Goal: Information Seeking & Learning: Learn about a topic

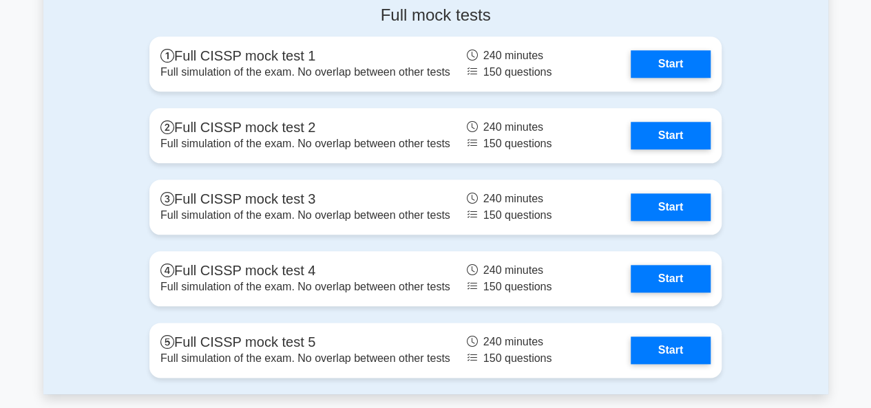
scroll to position [3288, 0]
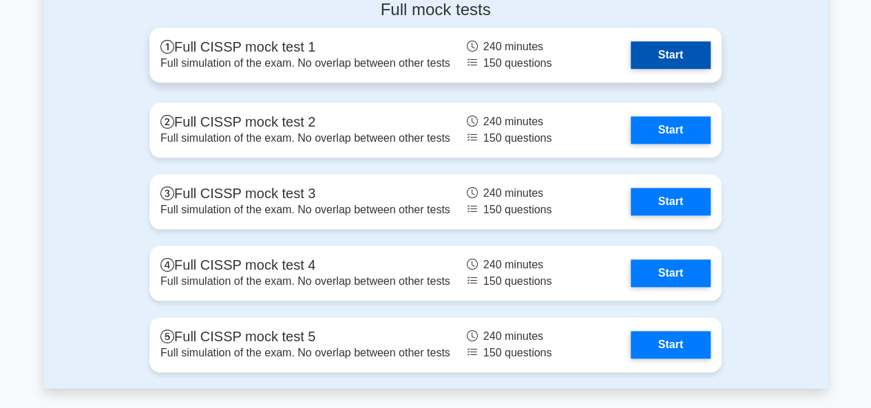
click at [671, 69] on link "Start" at bounding box center [671, 55] width 80 height 28
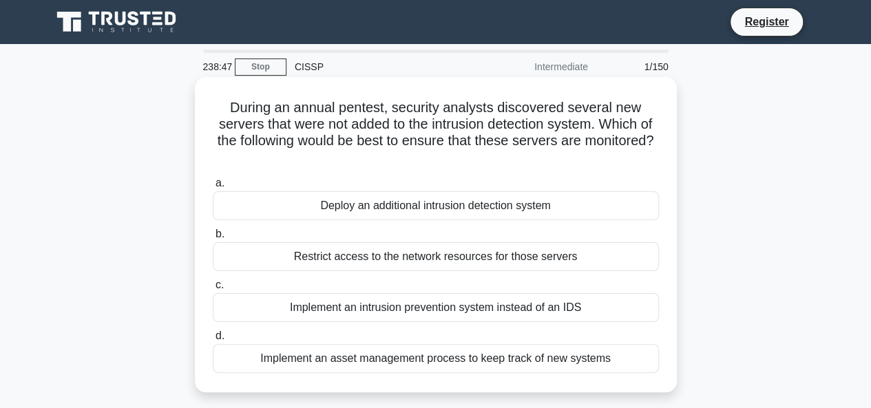
click at [436, 359] on div "Implement an asset management process to keep track of new systems" at bounding box center [436, 358] width 446 height 29
click at [213, 341] on input "d. Implement an asset management process to keep track of new systems" at bounding box center [213, 336] width 0 height 9
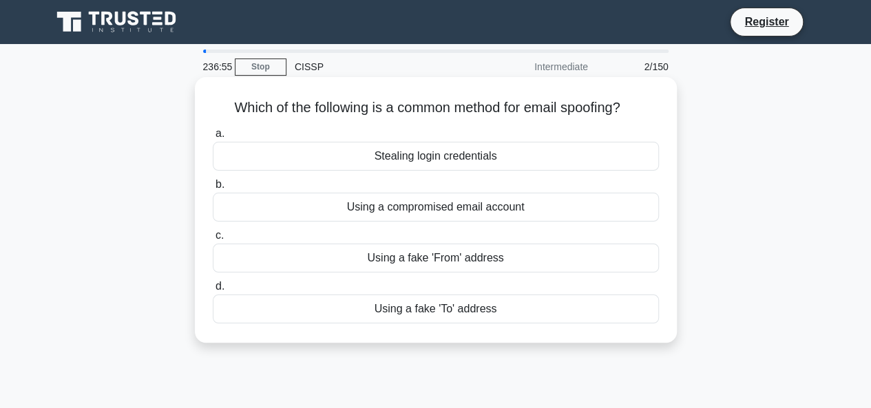
click at [422, 158] on div "Stealing login credentials" at bounding box center [436, 156] width 446 height 29
click at [213, 138] on input "a. Stealing login credentials" at bounding box center [213, 133] width 0 height 9
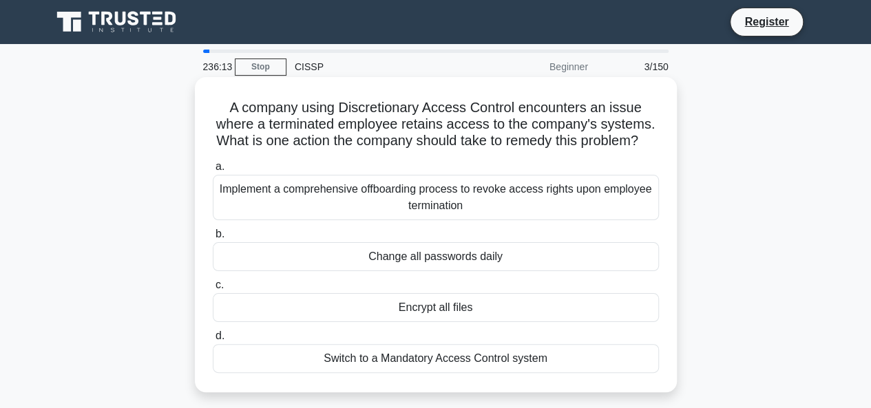
click at [399, 220] on div "Implement a comprehensive offboarding process to revoke access rights upon empl…" at bounding box center [436, 197] width 446 height 45
click at [213, 171] on input "a. Implement a comprehensive offboarding process to revoke access rights upon e…" at bounding box center [213, 167] width 0 height 9
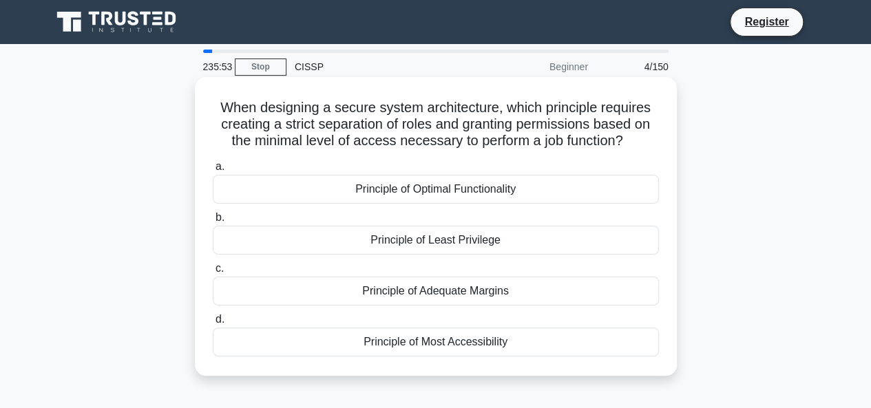
click at [403, 243] on div "Principle of Least Privilege" at bounding box center [436, 240] width 446 height 29
click at [213, 222] on input "b. Principle of Least Privilege" at bounding box center [213, 217] width 0 height 9
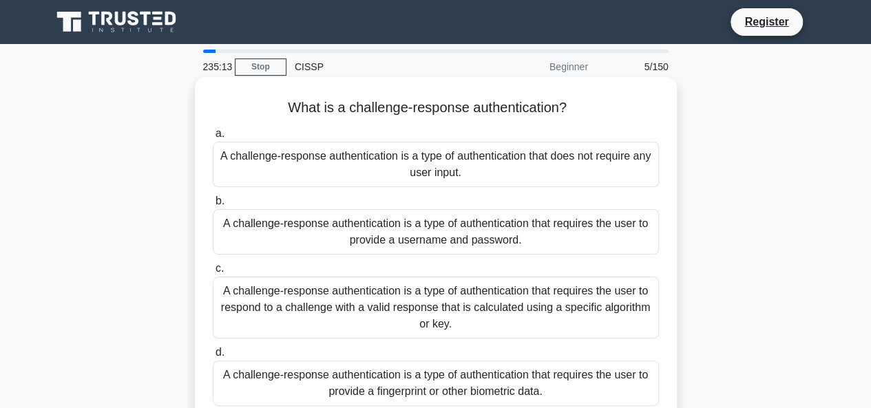
click at [403, 309] on div "A challenge-response authentication is a type of authentication that requires t…" at bounding box center [436, 308] width 446 height 62
click at [213, 273] on input "c. A challenge-response authentication is a type of authentication that require…" at bounding box center [213, 268] width 0 height 9
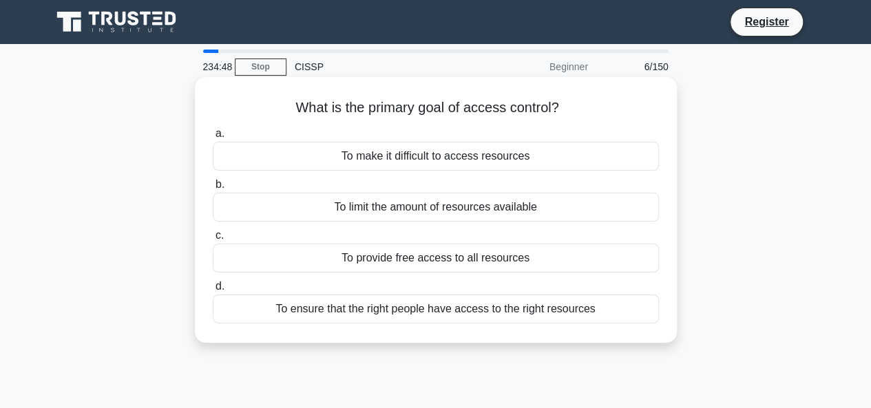
click at [398, 314] on div "To ensure that the right people have access to the right resources" at bounding box center [436, 309] width 446 height 29
click at [213, 291] on input "d. To ensure that the right people have access to the right resources" at bounding box center [213, 286] width 0 height 9
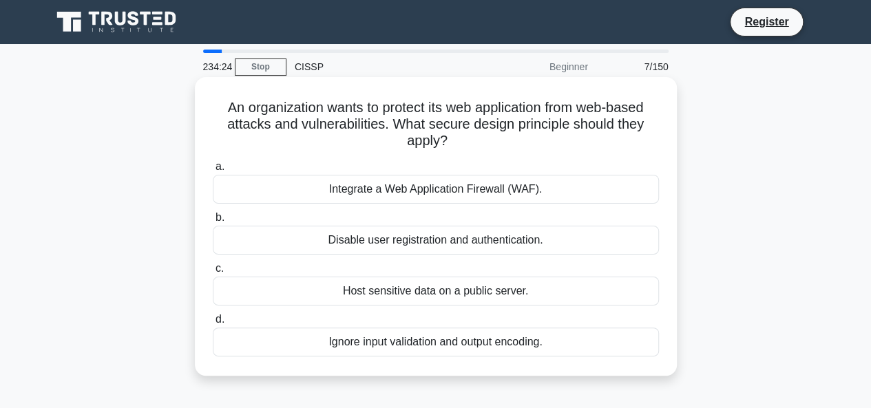
click at [397, 188] on div "Integrate a Web Application Firewall (WAF)." at bounding box center [436, 189] width 446 height 29
click at [213, 171] on input "a. Integrate a Web Application Firewall (WAF)." at bounding box center [213, 167] width 0 height 9
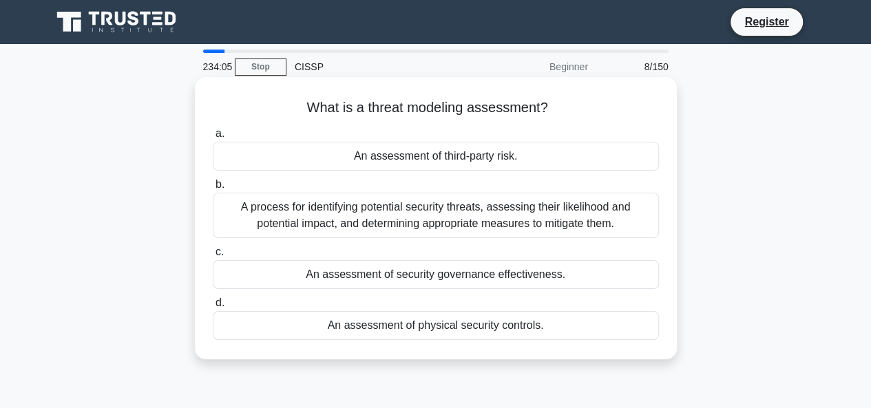
click at [408, 226] on div "A process for identifying potential security threats, assessing their likelihoo…" at bounding box center [436, 215] width 446 height 45
click at [213, 189] on input "b. A process for identifying potential security threats, assessing their likeli…" at bounding box center [213, 184] width 0 height 9
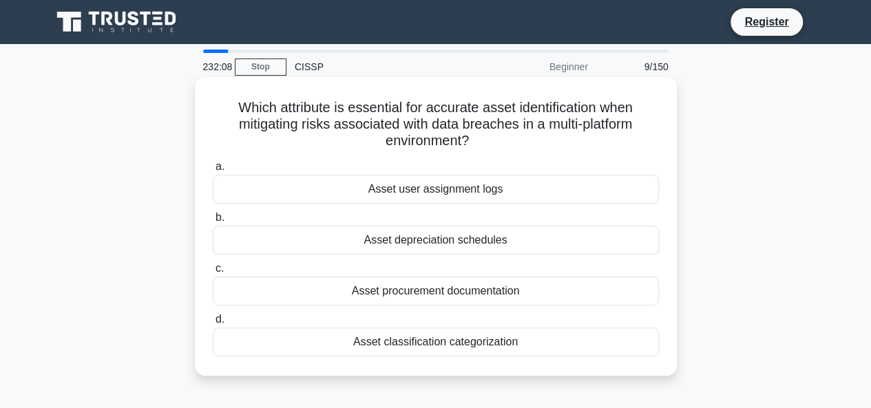
click at [439, 349] on div "Asset classification categorization" at bounding box center [436, 342] width 446 height 29
click at [213, 324] on input "d. Asset classification categorization" at bounding box center [213, 319] width 0 height 9
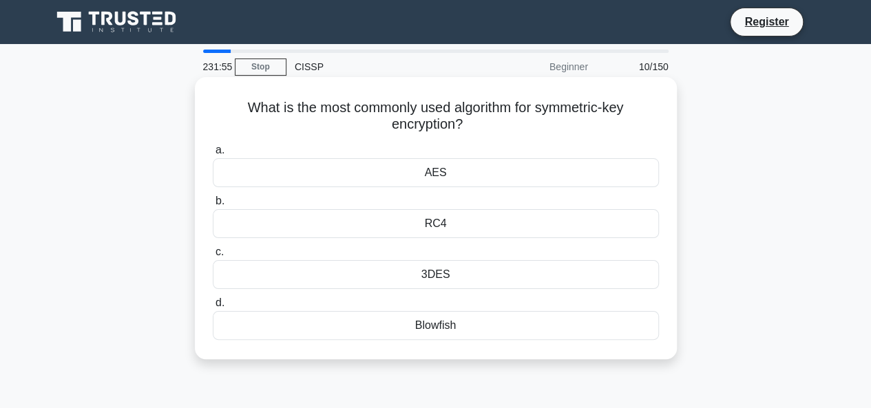
click at [433, 171] on div "AES" at bounding box center [436, 172] width 446 height 29
click at [213, 155] on input "a. AES" at bounding box center [213, 150] width 0 height 9
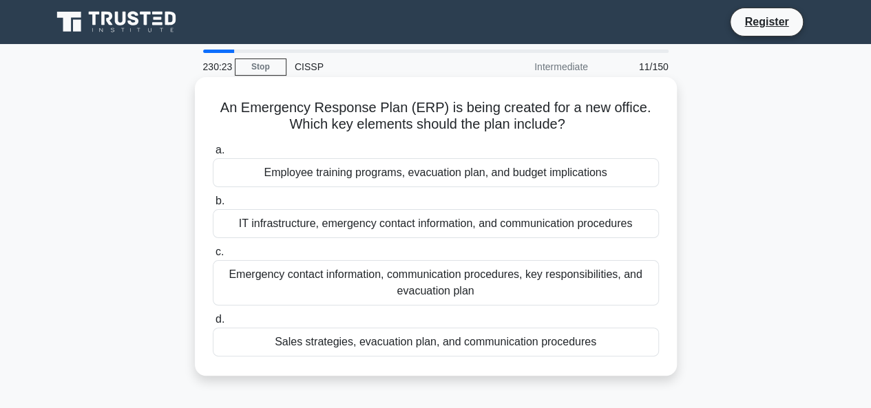
click at [406, 225] on div "IT infrastructure, emergency contact information, and communication procedures" at bounding box center [436, 223] width 446 height 29
click at [213, 206] on input "b. IT infrastructure, emergency contact information, and communication procedur…" at bounding box center [213, 201] width 0 height 9
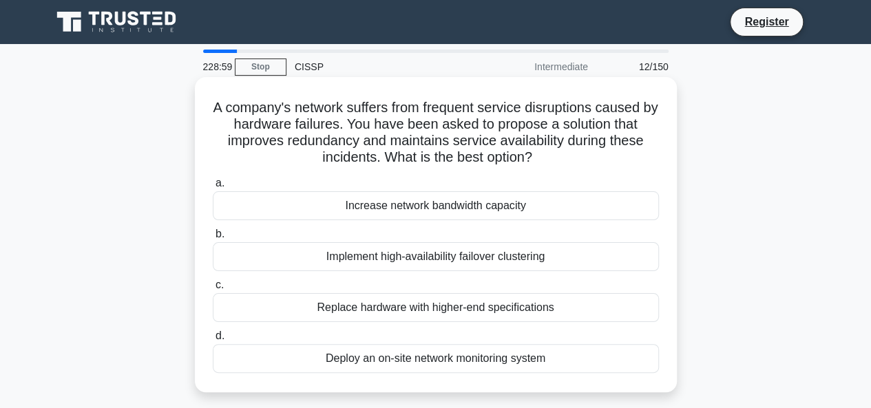
click at [435, 253] on div "Implement high-availability failover clustering" at bounding box center [436, 256] width 446 height 29
click at [213, 239] on input "b. Implement high-availability failover clustering" at bounding box center [213, 234] width 0 height 9
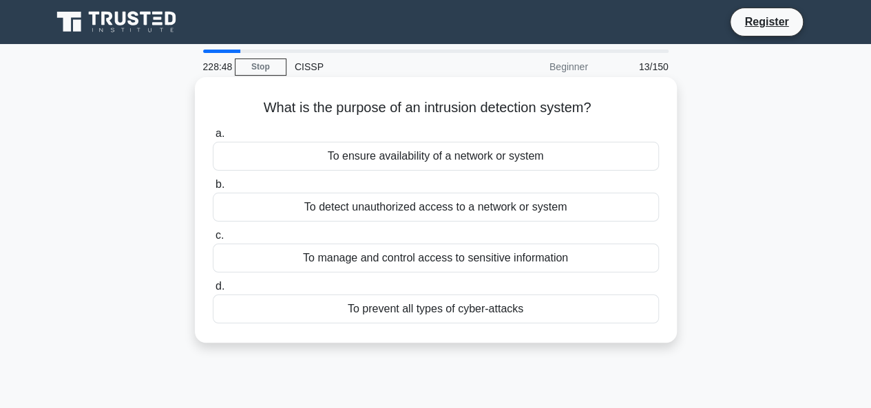
click at [421, 213] on div "To detect unauthorized access to a network or system" at bounding box center [436, 207] width 446 height 29
click at [213, 189] on input "b. To detect unauthorized access to a network or system" at bounding box center [213, 184] width 0 height 9
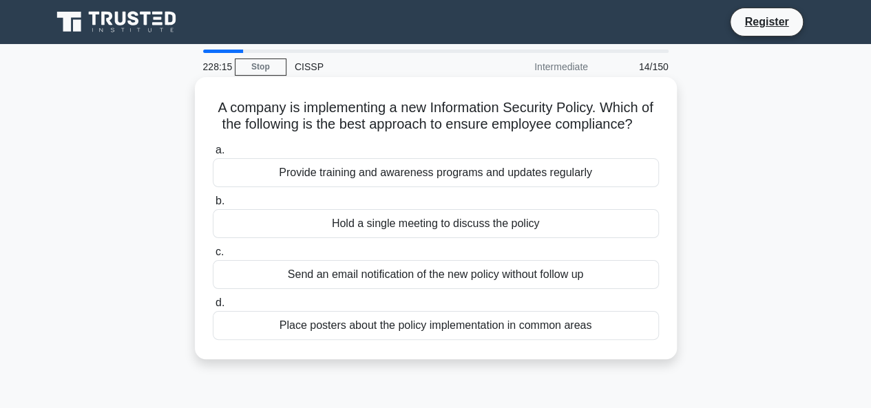
click at [405, 187] on div "Provide training and awareness programs and updates regularly" at bounding box center [436, 172] width 446 height 29
click at [213, 155] on input "a. Provide training and awareness programs and updates regularly" at bounding box center [213, 150] width 0 height 9
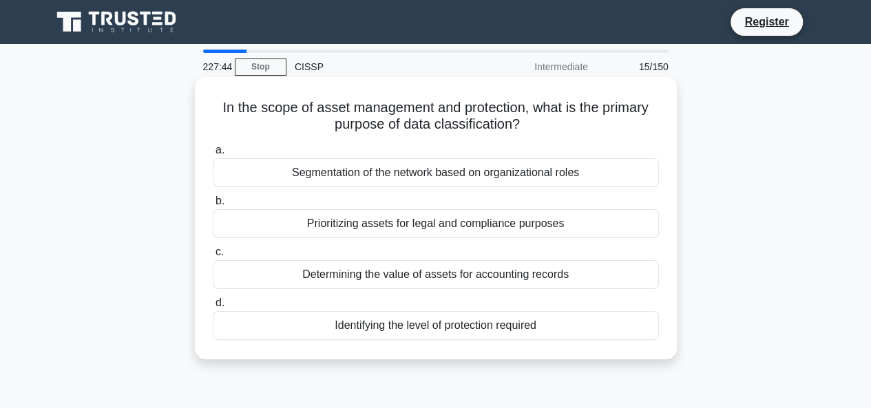
click at [402, 323] on div "Identifying the level of protection required" at bounding box center [436, 325] width 446 height 29
click at [213, 308] on input "d. Identifying the level of protection required" at bounding box center [213, 303] width 0 height 9
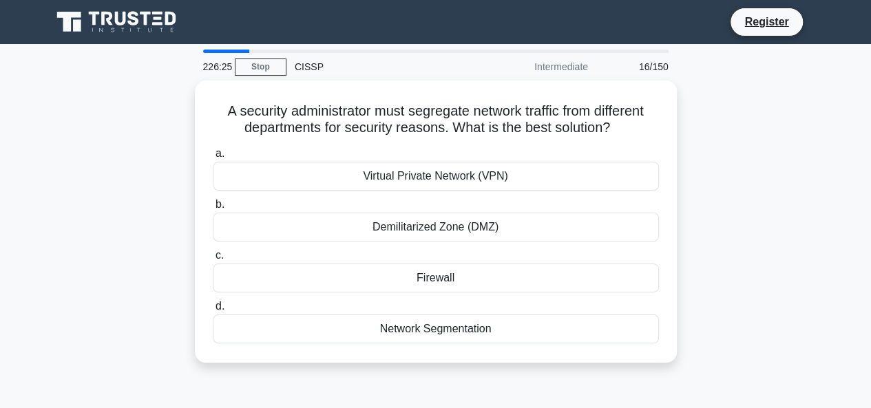
click at [402, 323] on div "Network Segmentation" at bounding box center [436, 329] width 446 height 29
click at [213, 311] on input "d. Network Segmentation" at bounding box center [213, 306] width 0 height 9
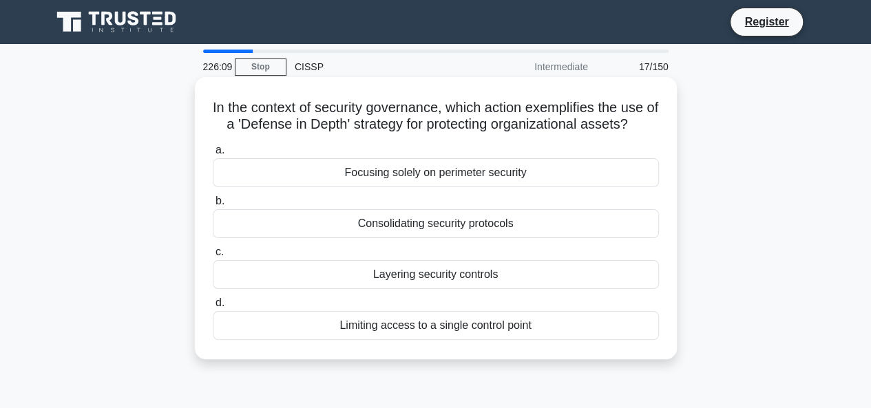
click at [417, 273] on div "Layering security controls" at bounding box center [436, 274] width 446 height 29
click at [213, 257] on input "c. Layering security controls" at bounding box center [213, 252] width 0 height 9
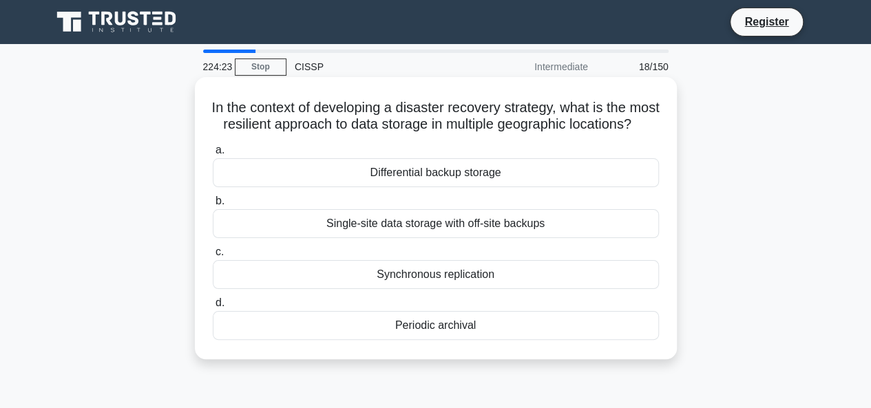
click at [414, 231] on div "Single-site data storage with off-site backups" at bounding box center [436, 223] width 446 height 29
click at [213, 206] on input "b. Single-site data storage with off-site backups" at bounding box center [213, 201] width 0 height 9
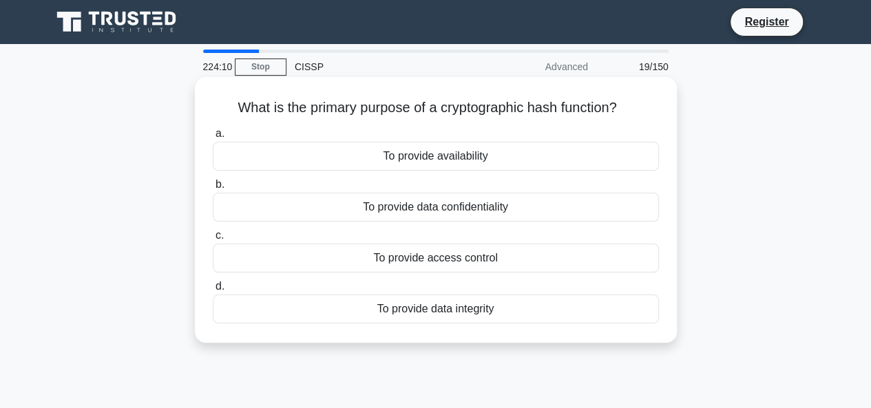
click at [453, 316] on div "To provide data integrity" at bounding box center [436, 309] width 446 height 29
click at [213, 291] on input "d. To provide data integrity" at bounding box center [213, 286] width 0 height 9
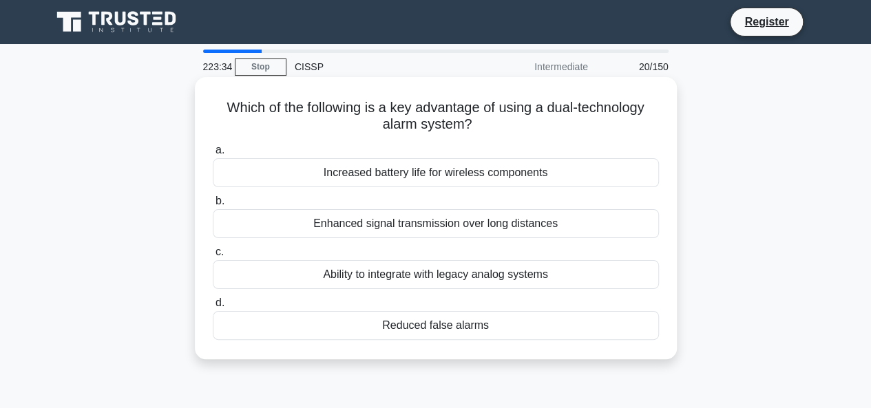
click at [450, 331] on div "Reduced false alarms" at bounding box center [436, 325] width 446 height 29
click at [213, 308] on input "d. Reduced false alarms" at bounding box center [213, 303] width 0 height 9
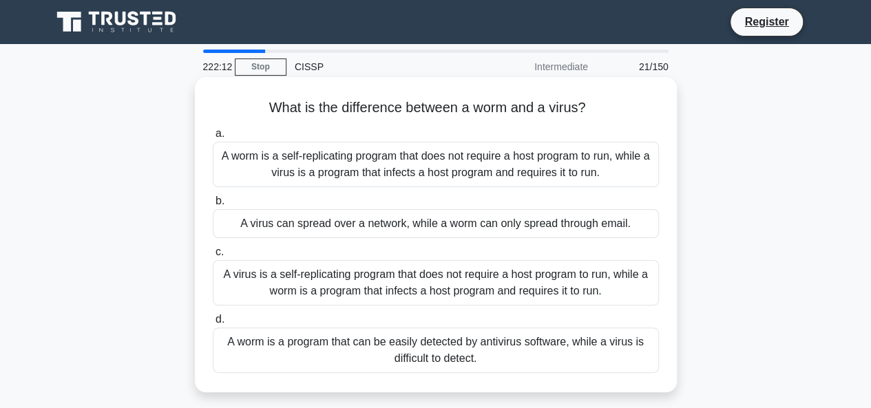
click at [318, 163] on div "A worm is a self-replicating program that does not require a host program to ru…" at bounding box center [436, 164] width 446 height 45
click at [213, 138] on input "a. A worm is a self-replicating program that does not require a host program to…" at bounding box center [213, 133] width 0 height 9
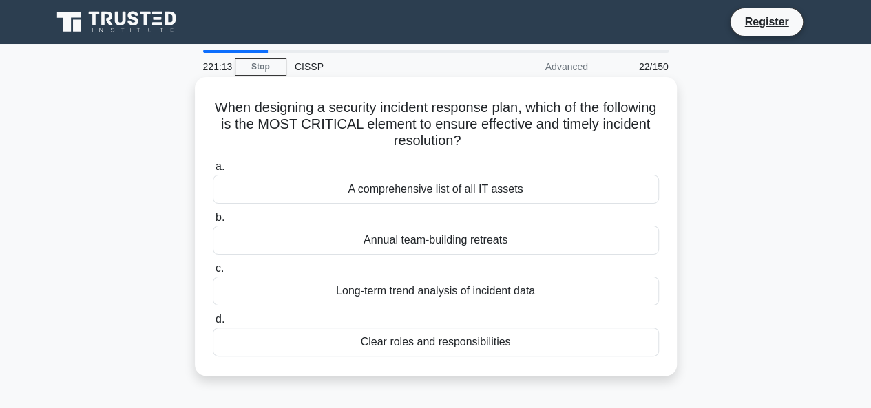
click at [453, 346] on div "Clear roles and responsibilities" at bounding box center [436, 342] width 446 height 29
click at [213, 324] on input "d. Clear roles and responsibilities" at bounding box center [213, 319] width 0 height 9
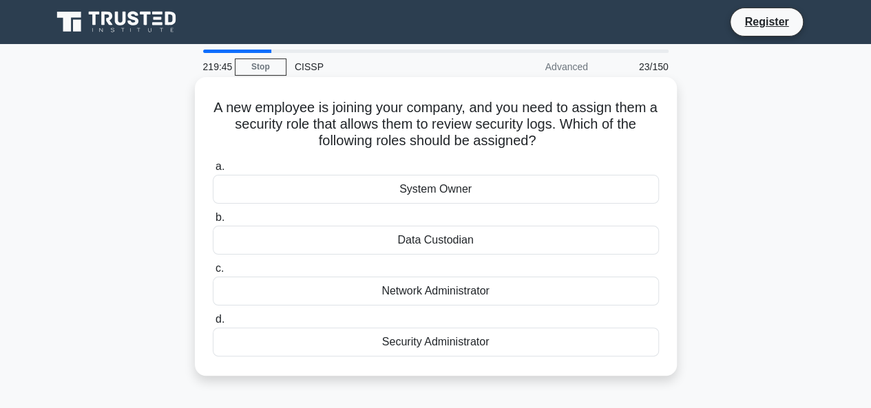
click at [453, 247] on div "Data Custodian" at bounding box center [436, 240] width 446 height 29
click at [213, 222] on input "b. Data Custodian" at bounding box center [213, 217] width 0 height 9
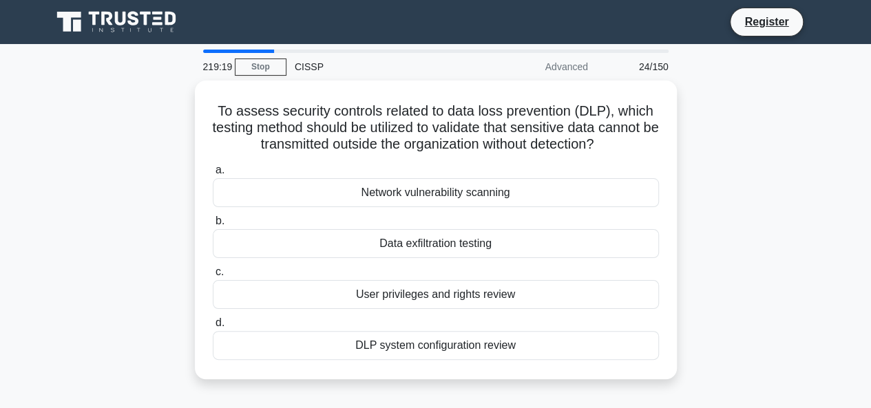
click at [453, 247] on div "Data exfiltration testing" at bounding box center [436, 243] width 446 height 29
click at [213, 226] on input "b. Data exfiltration testing" at bounding box center [213, 221] width 0 height 9
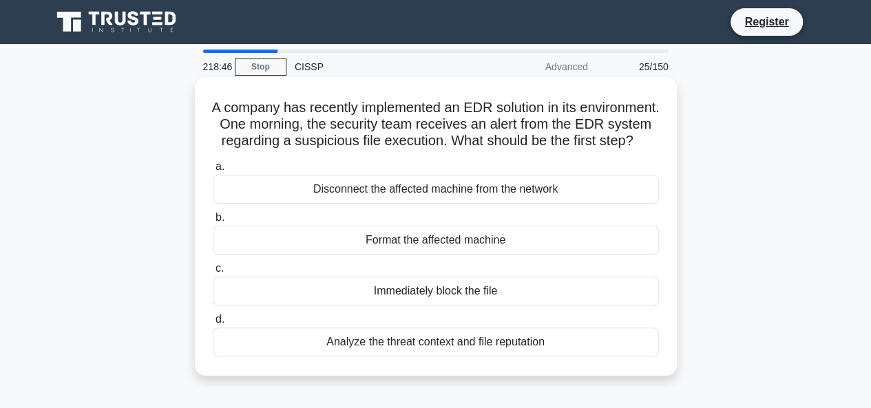
click at [458, 357] on div "Analyze the threat context and file reputation" at bounding box center [436, 342] width 446 height 29
click at [213, 324] on input "d. Analyze the threat context and file reputation" at bounding box center [213, 319] width 0 height 9
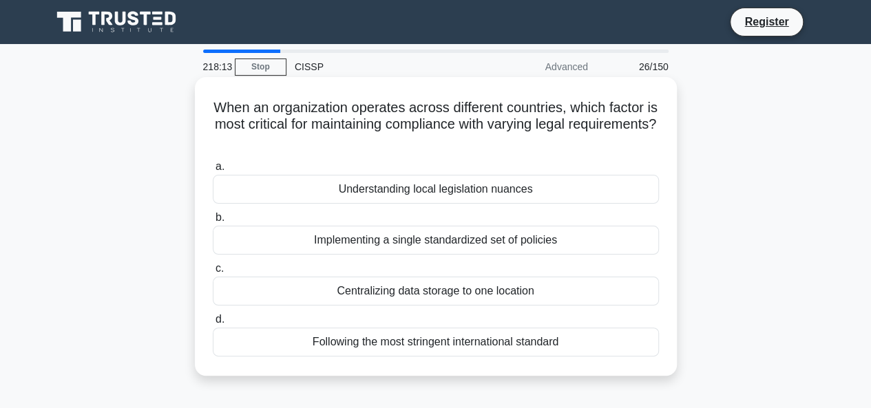
click at [458, 347] on div "Following the most stringent international standard" at bounding box center [436, 342] width 446 height 29
click at [213, 324] on input "d. Following the most stringent international standard" at bounding box center [213, 319] width 0 height 9
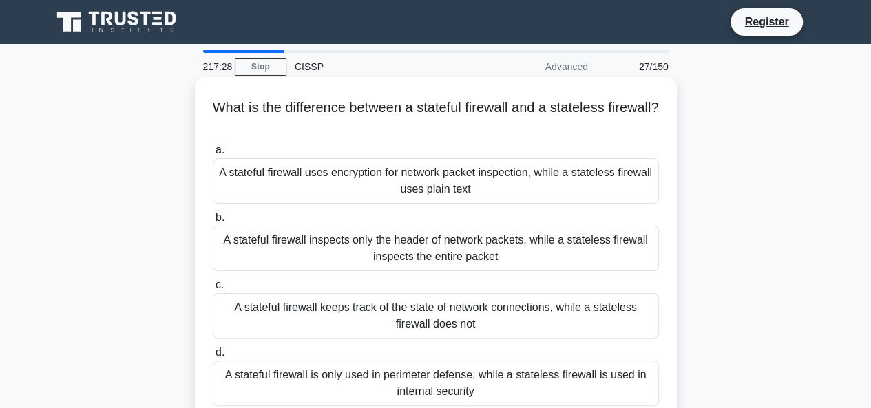
click at [457, 196] on div "A stateful firewall uses encryption for network packet inspection, while a stat…" at bounding box center [436, 180] width 446 height 45
click at [213, 155] on input "a. A stateful firewall uses encryption for network packet inspection, while a s…" at bounding box center [213, 150] width 0 height 9
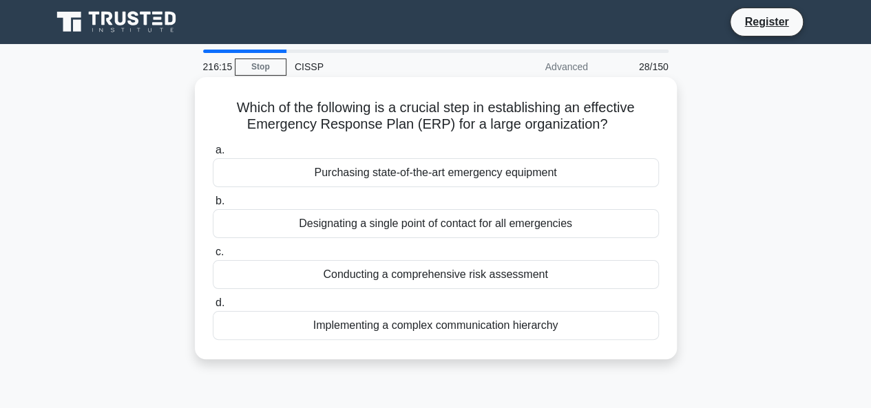
click at [468, 176] on div "Purchasing state-of-the-art emergency equipment" at bounding box center [436, 172] width 446 height 29
click at [213, 155] on input "a. Purchasing state-of-the-art emergency equipment" at bounding box center [213, 150] width 0 height 9
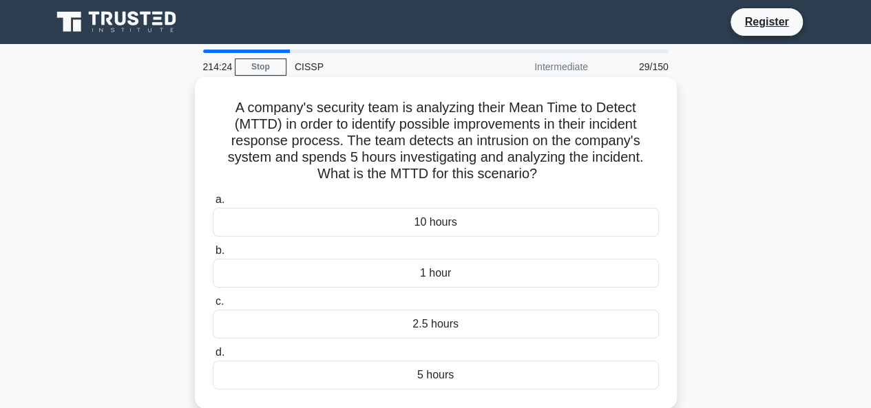
click at [443, 379] on div "5 hours" at bounding box center [436, 375] width 446 height 29
click at [213, 357] on input "d. 5 hours" at bounding box center [213, 352] width 0 height 9
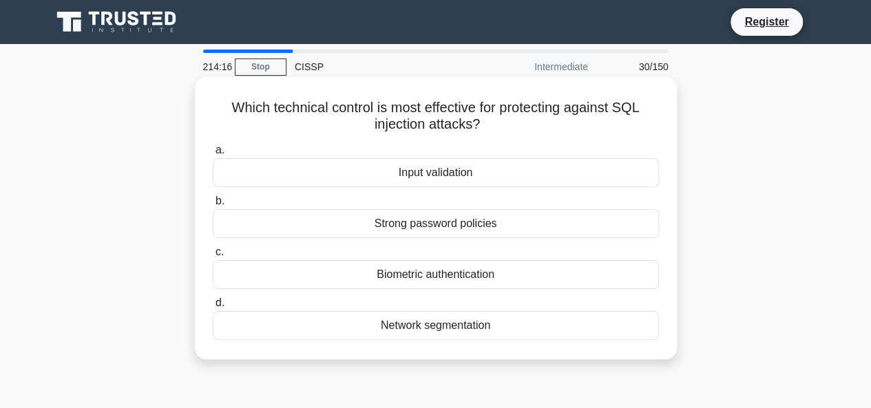
click at [443, 171] on div "Input validation" at bounding box center [436, 172] width 446 height 29
click at [213, 155] on input "a. Input validation" at bounding box center [213, 150] width 0 height 9
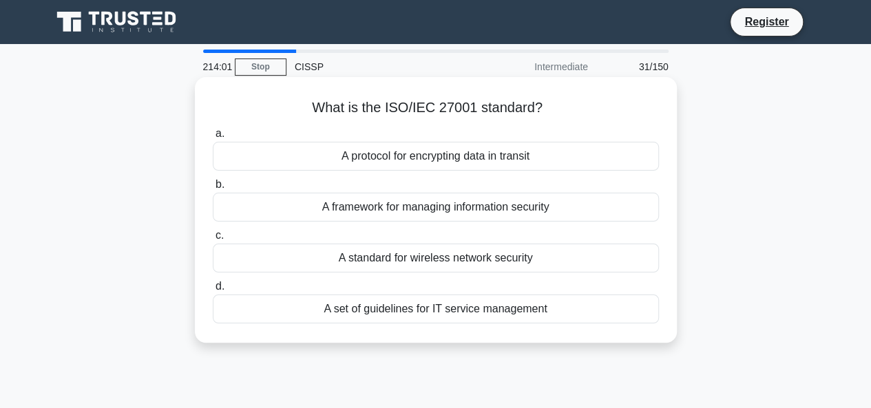
click at [445, 207] on div "A framework for managing information security" at bounding box center [436, 207] width 446 height 29
click at [213, 189] on input "b. A framework for managing information security" at bounding box center [213, 184] width 0 height 9
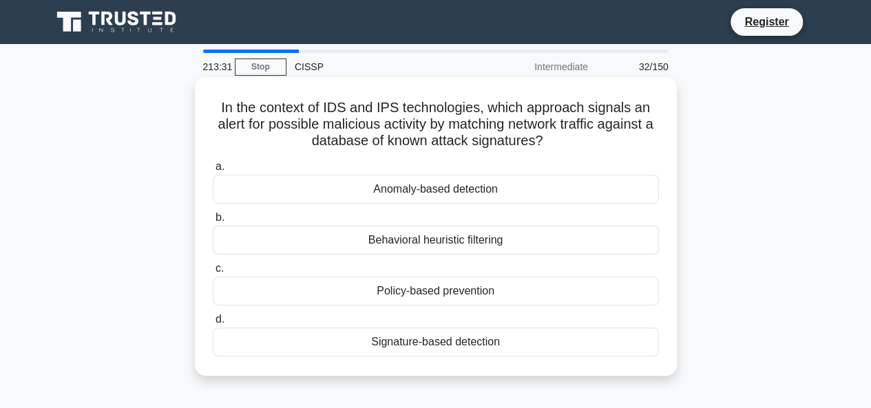
click at [453, 338] on div "Signature-based detection" at bounding box center [436, 342] width 446 height 29
click at [213, 324] on input "d. Signature-based detection" at bounding box center [213, 319] width 0 height 9
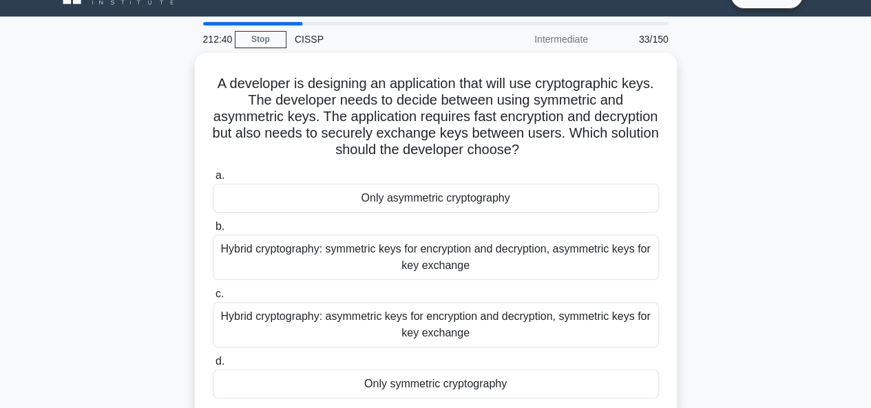
scroll to position [55, 0]
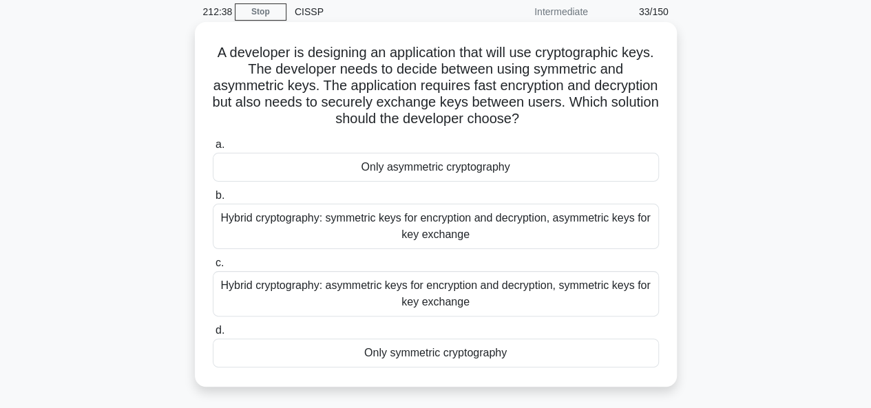
click at [468, 225] on div "Hybrid cryptography: symmetric keys for encryption and decryption, asymmetric k…" at bounding box center [436, 226] width 446 height 45
click at [213, 200] on input "b. Hybrid cryptography: symmetric keys for encryption and decryption, asymmetri…" at bounding box center [213, 195] width 0 height 9
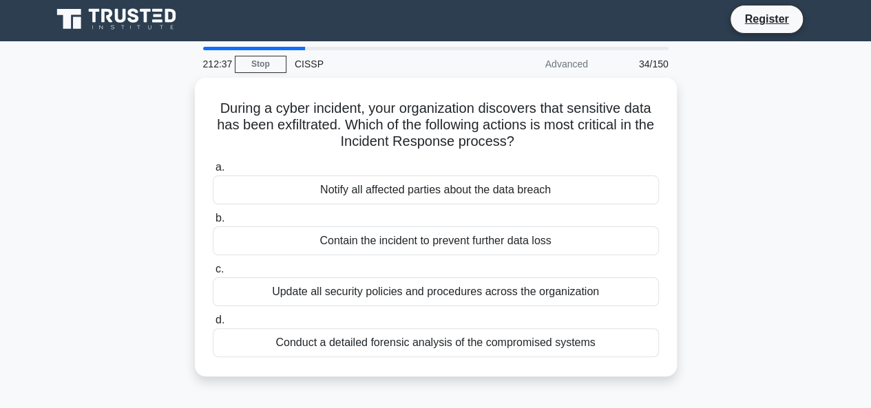
scroll to position [0, 0]
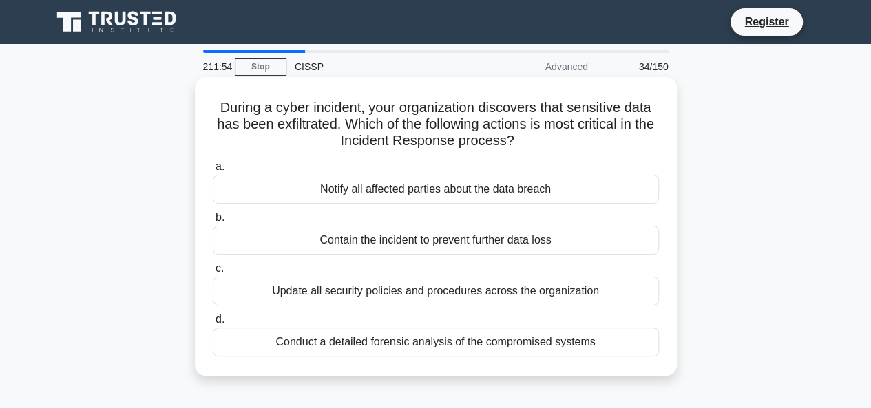
click at [466, 240] on div "Contain the incident to prevent further data loss" at bounding box center [436, 240] width 446 height 29
click at [213, 222] on input "b. Contain the incident to prevent further data loss" at bounding box center [213, 217] width 0 height 9
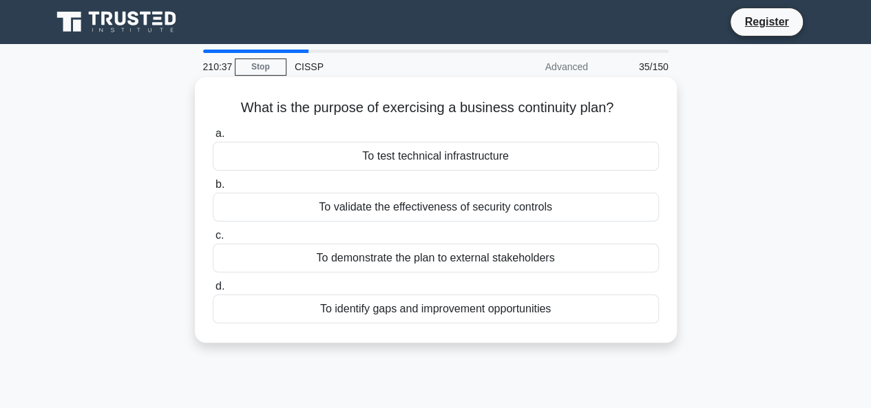
click at [431, 313] on div "To identify gaps and improvement opportunities" at bounding box center [436, 309] width 446 height 29
click at [213, 291] on input "d. To identify gaps and improvement opportunities" at bounding box center [213, 286] width 0 height 9
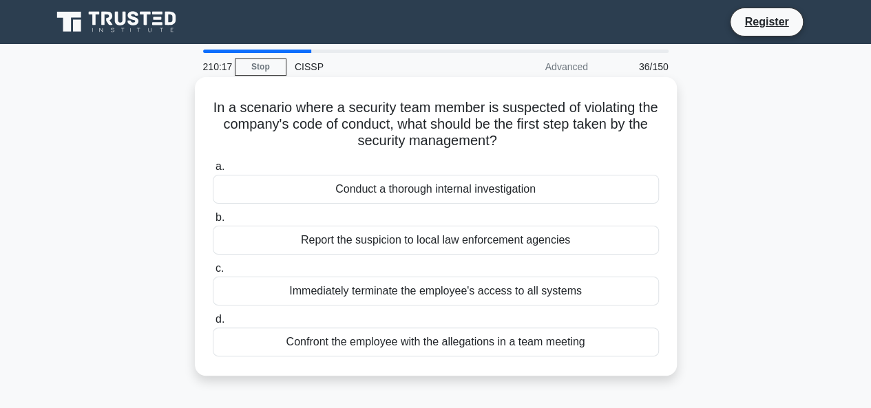
click at [430, 187] on div "Conduct a thorough internal investigation" at bounding box center [436, 189] width 446 height 29
click at [213, 171] on input "a. Conduct a thorough internal investigation" at bounding box center [213, 167] width 0 height 9
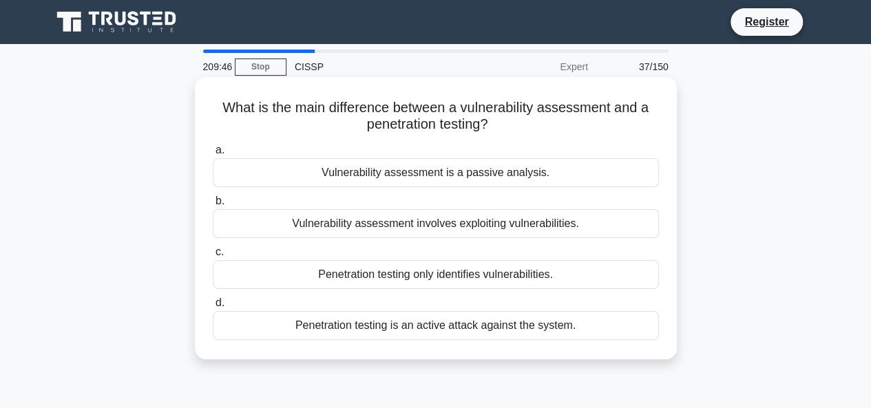
click at [438, 323] on div "Penetration testing is an active attack against the system." at bounding box center [436, 325] width 446 height 29
click at [213, 308] on input "d. Penetration testing is an active attack against the system." at bounding box center [213, 303] width 0 height 9
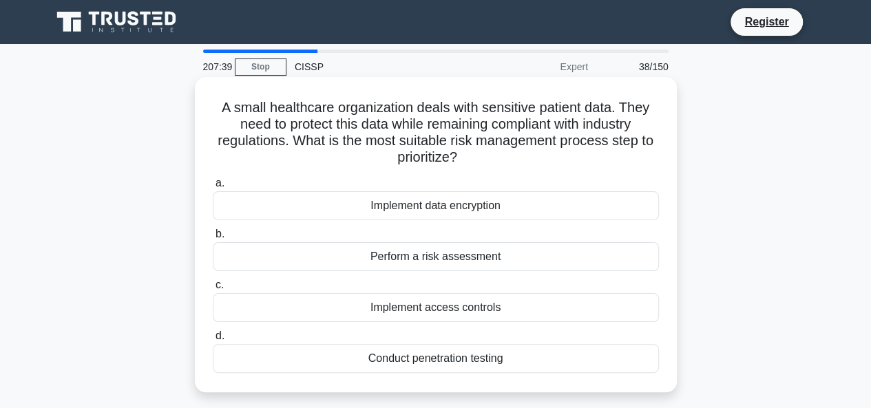
click at [434, 212] on div "Implement data encryption" at bounding box center [436, 205] width 446 height 29
click at [213, 188] on input "a. Implement data encryption" at bounding box center [213, 183] width 0 height 9
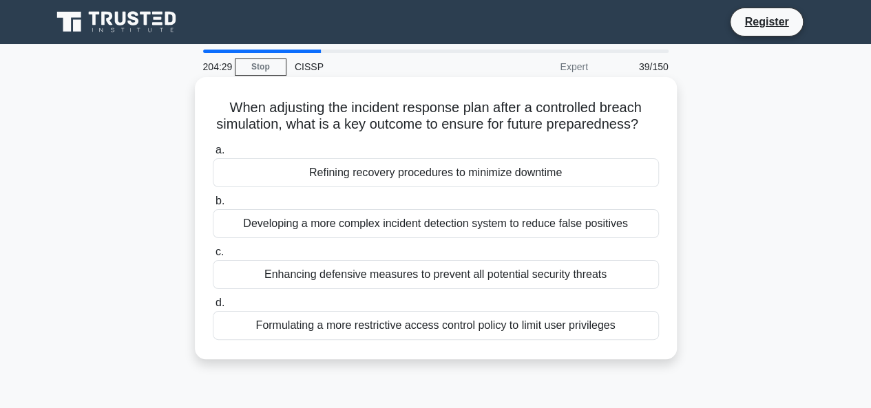
click at [446, 187] on div "Refining recovery procedures to minimize downtime" at bounding box center [436, 172] width 446 height 29
click at [213, 155] on input "a. Refining recovery procedures to minimize downtime" at bounding box center [213, 150] width 0 height 9
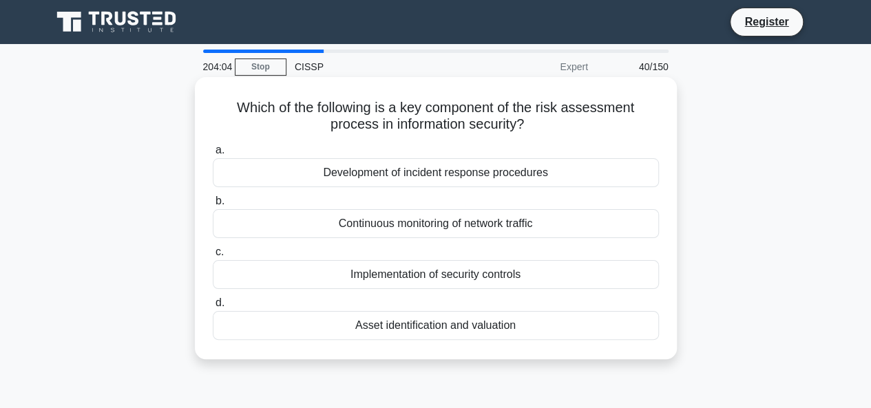
click at [448, 324] on div "Asset identification and valuation" at bounding box center [436, 325] width 446 height 29
click at [213, 308] on input "d. Asset identification and valuation" at bounding box center [213, 303] width 0 height 9
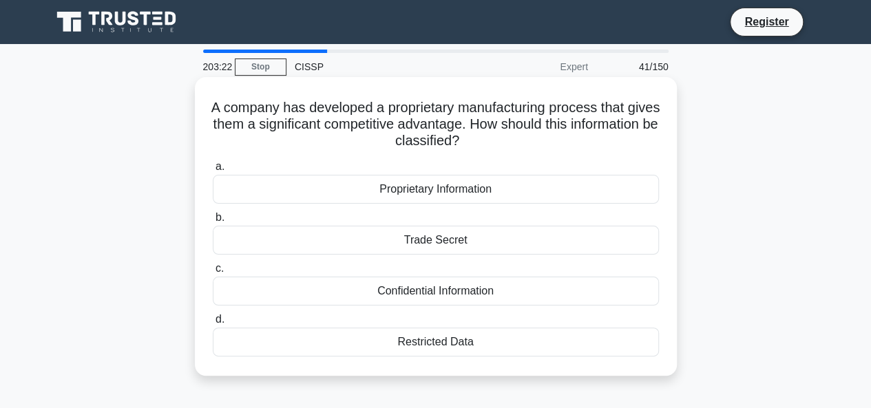
click at [427, 192] on div "Proprietary Information" at bounding box center [436, 189] width 446 height 29
click at [213, 171] on input "a. Proprietary Information" at bounding box center [213, 167] width 0 height 9
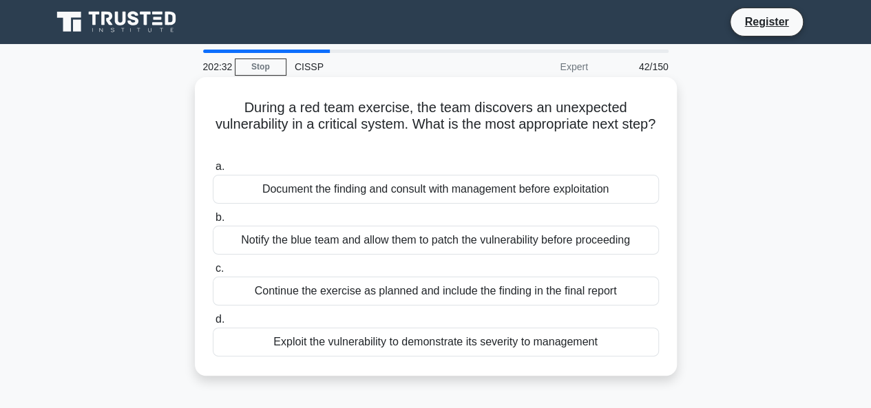
click at [430, 287] on div "Continue the exercise as planned and include the finding in the final report" at bounding box center [436, 291] width 446 height 29
click at [213, 273] on input "c. Continue the exercise as planned and include the finding in the final report" at bounding box center [213, 268] width 0 height 9
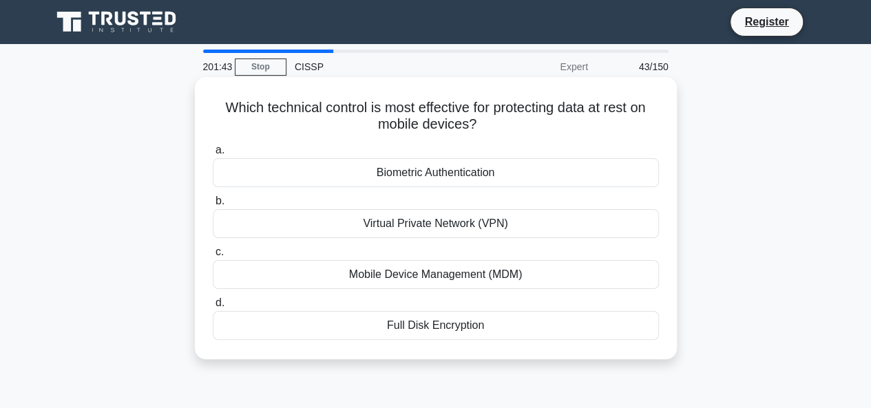
click at [453, 324] on div "Full Disk Encryption" at bounding box center [436, 325] width 446 height 29
click at [213, 308] on input "d. Full Disk Encryption" at bounding box center [213, 303] width 0 height 9
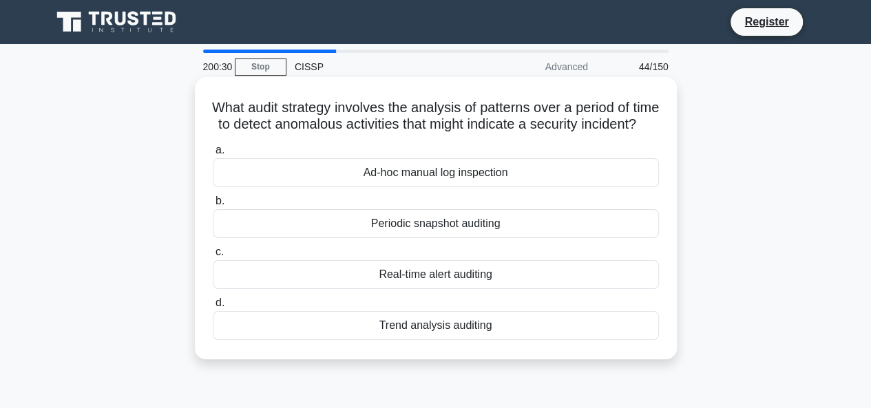
click at [441, 338] on div "Trend analysis auditing" at bounding box center [436, 325] width 446 height 29
click at [213, 308] on input "d. Trend analysis auditing" at bounding box center [213, 303] width 0 height 9
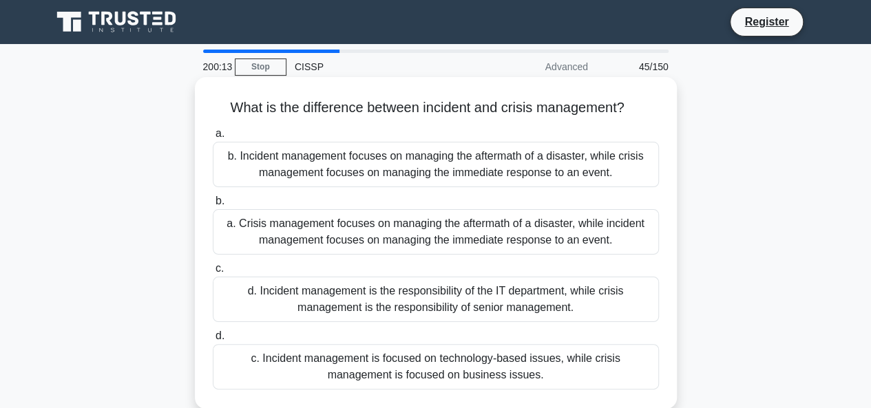
click at [426, 227] on div "a. Crisis management focuses on managing the aftermath of a disaster, while inc…" at bounding box center [436, 231] width 446 height 45
click at [213, 206] on input "b. a. Crisis management focuses on managing the aftermath of a disaster, while …" at bounding box center [213, 201] width 0 height 9
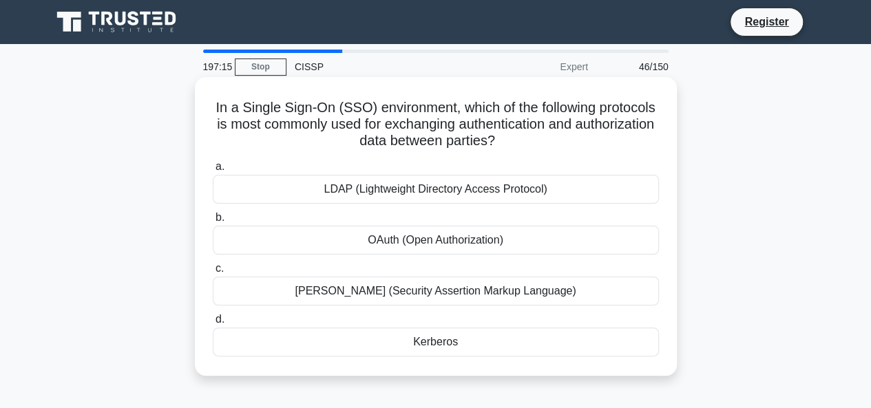
click at [441, 289] on div "SAML (Security Assertion Markup Language)" at bounding box center [436, 291] width 446 height 29
click at [213, 273] on input "c. SAML (Security Assertion Markup Language)" at bounding box center [213, 268] width 0 height 9
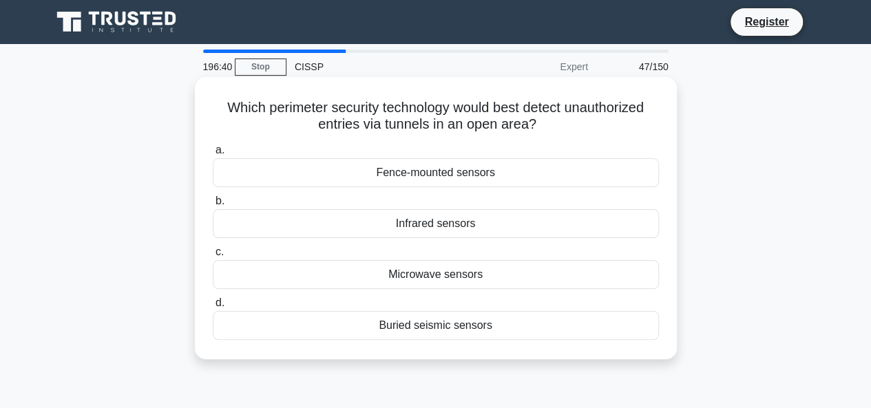
click at [427, 324] on div "Buried seismic sensors" at bounding box center [436, 325] width 446 height 29
click at [213, 308] on input "d. Buried seismic sensors" at bounding box center [213, 303] width 0 height 9
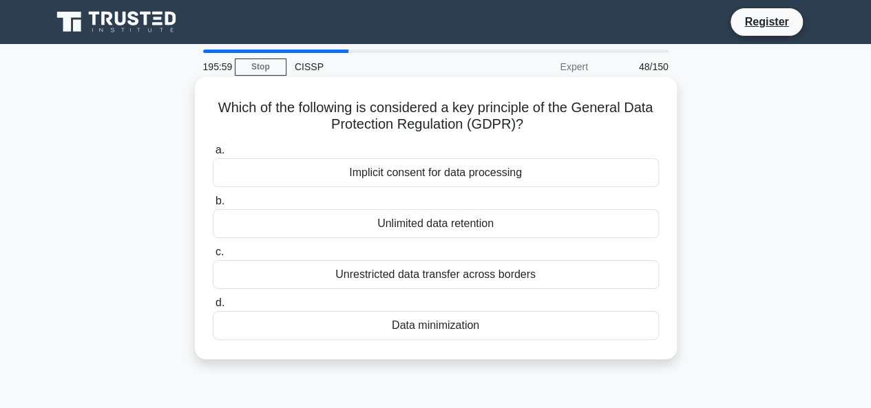
click at [430, 171] on div "Implicit consent for data processing" at bounding box center [436, 172] width 446 height 29
click at [213, 155] on input "a. Implicit consent for data processing" at bounding box center [213, 150] width 0 height 9
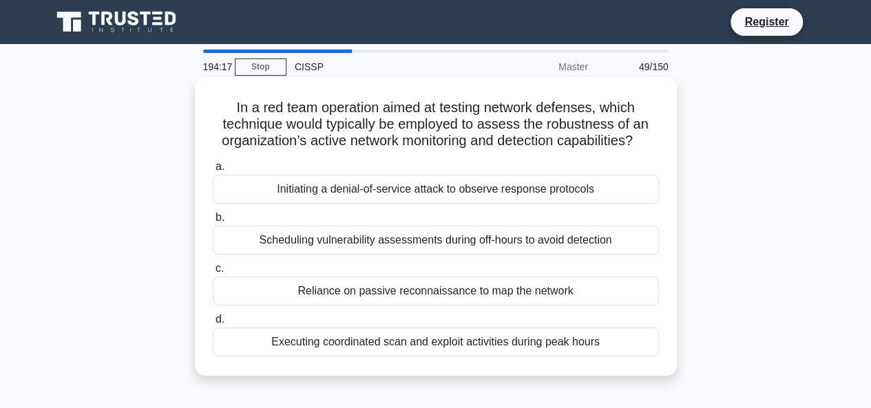
click at [404, 242] on div "Scheduling vulnerability assessments during off-hours to avoid detection" at bounding box center [436, 240] width 446 height 29
click at [213, 222] on input "b. Scheduling vulnerability assessments during off-hours to avoid detection" at bounding box center [213, 217] width 0 height 9
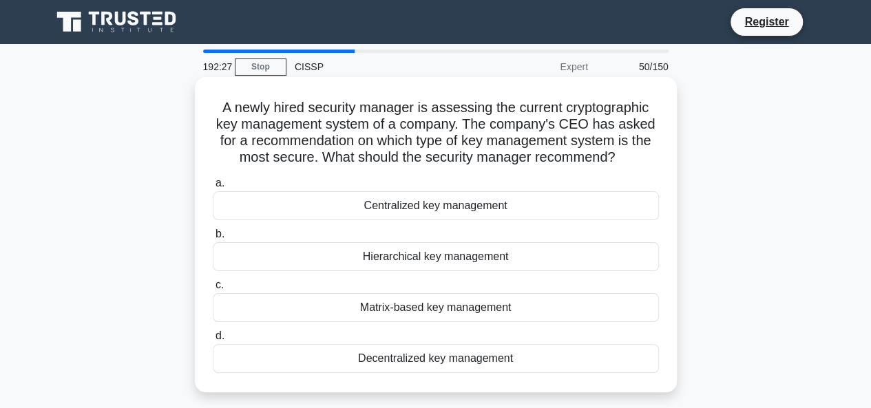
click at [461, 264] on div "Hierarchical key management" at bounding box center [436, 256] width 446 height 29
click at [213, 239] on input "b. Hierarchical key management" at bounding box center [213, 234] width 0 height 9
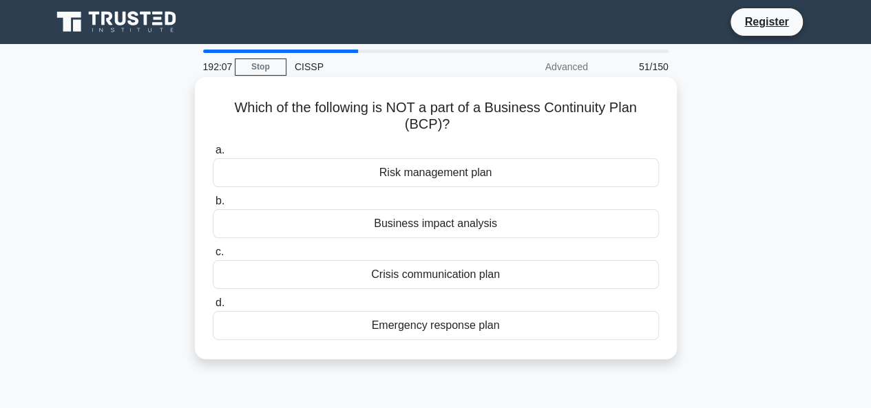
click at [456, 278] on div "Crisis communication plan" at bounding box center [436, 274] width 446 height 29
click at [213, 257] on input "c. Crisis communication plan" at bounding box center [213, 252] width 0 height 9
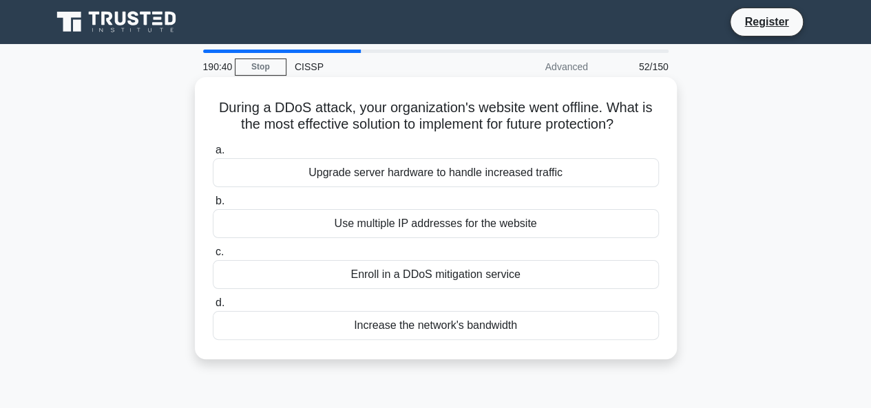
click at [416, 278] on div "Enroll in a DDoS mitigation service" at bounding box center [436, 274] width 446 height 29
click at [213, 257] on input "c. Enroll in a DDoS mitigation service" at bounding box center [213, 252] width 0 height 9
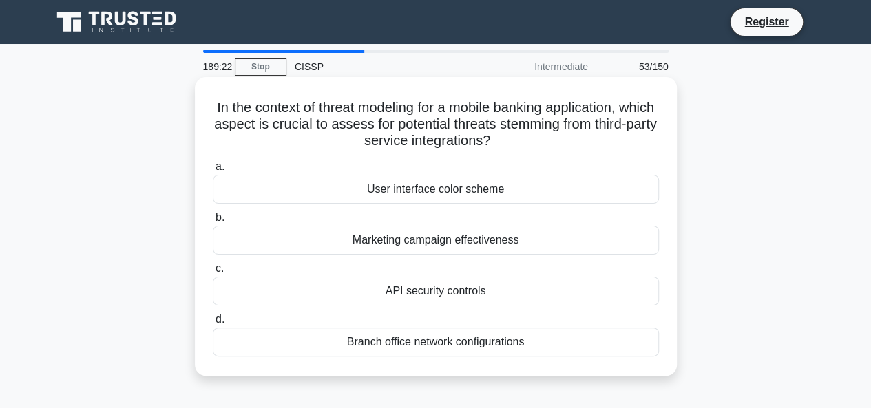
click at [414, 242] on div "Marketing campaign effectiveness" at bounding box center [436, 240] width 446 height 29
click at [213, 222] on input "b. Marketing campaign effectiveness" at bounding box center [213, 217] width 0 height 9
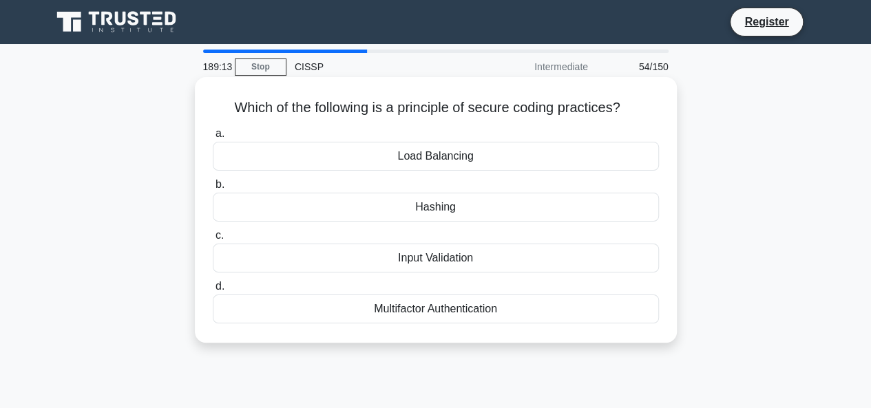
click at [424, 260] on div "Input Validation" at bounding box center [436, 258] width 446 height 29
click at [213, 240] on input "c. Input Validation" at bounding box center [213, 235] width 0 height 9
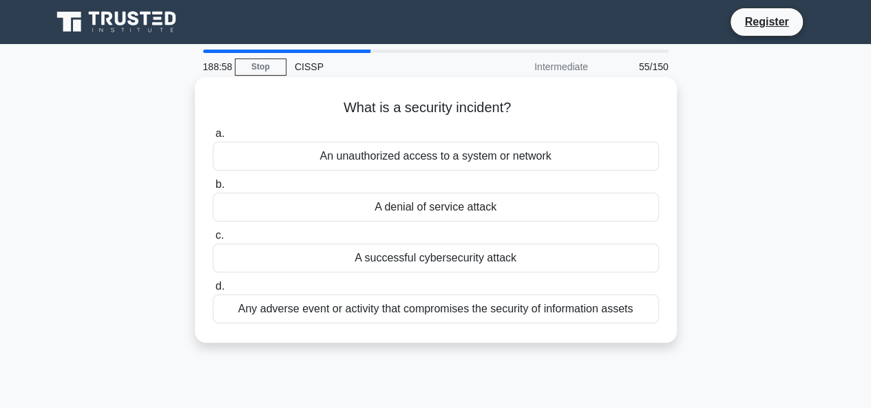
click at [447, 307] on div "Any adverse event or activity that compromises the security of information asse…" at bounding box center [436, 309] width 446 height 29
click at [213, 291] on input "d. Any adverse event or activity that compromises the security of information a…" at bounding box center [213, 286] width 0 height 9
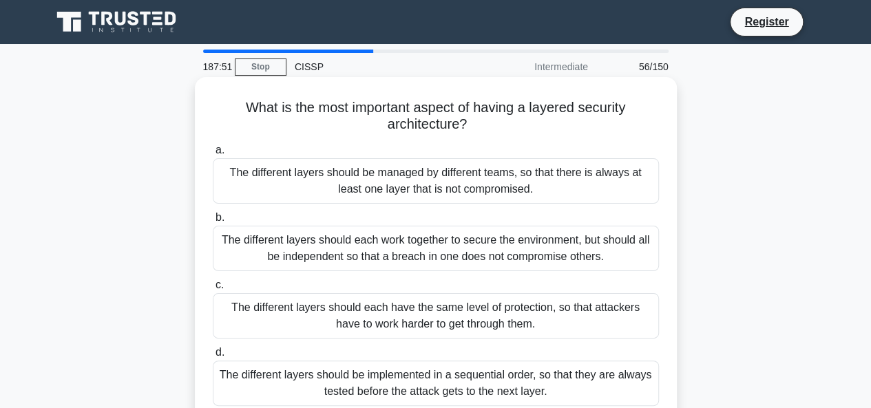
click at [430, 251] on div "The different layers should each work together to secure the environment, but s…" at bounding box center [436, 248] width 446 height 45
click at [213, 222] on input "b. The different layers should each work together to secure the environment, bu…" at bounding box center [213, 217] width 0 height 9
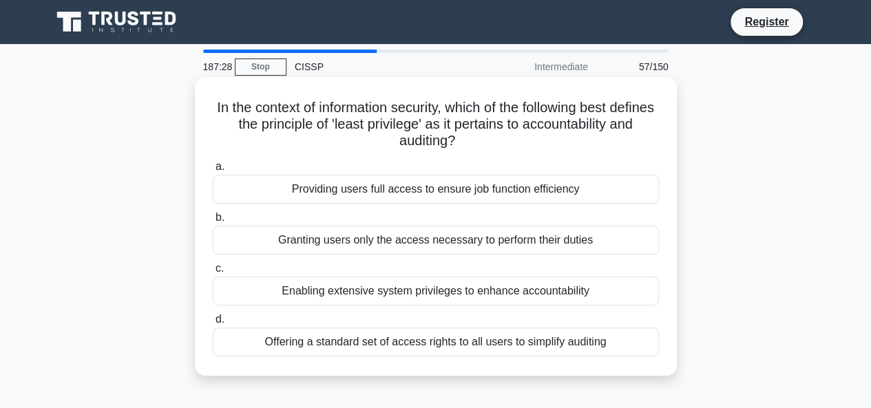
click at [430, 240] on div "Granting users only the access necessary to perform their duties" at bounding box center [436, 240] width 446 height 29
click at [213, 222] on input "b. Granting users only the access necessary to perform their duties" at bounding box center [213, 217] width 0 height 9
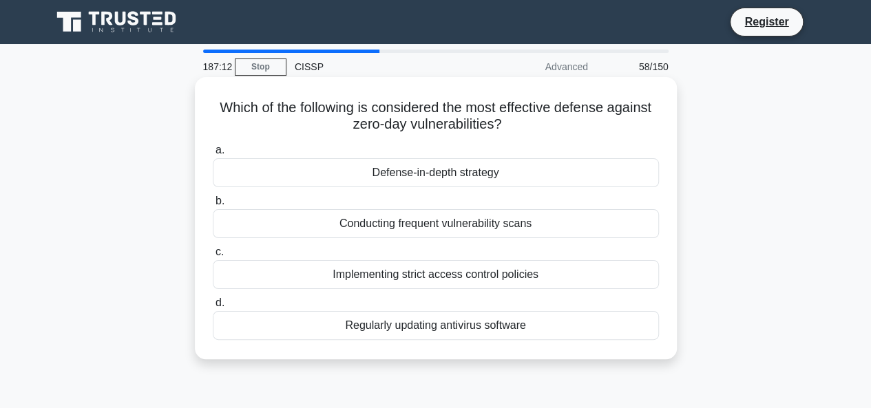
click at [441, 326] on div "Regularly updating antivirus software" at bounding box center [436, 325] width 446 height 29
click at [213, 308] on input "d. Regularly updating antivirus software" at bounding box center [213, 303] width 0 height 9
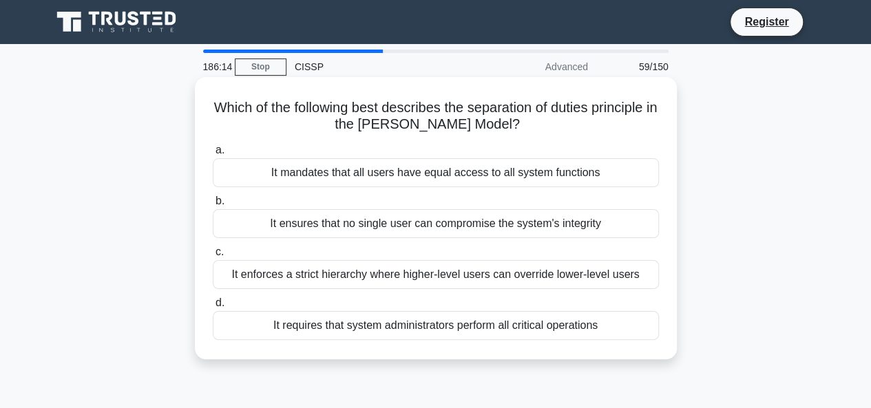
click at [426, 225] on div "It ensures that no single user can compromise the system's integrity" at bounding box center [436, 223] width 446 height 29
click at [213, 206] on input "b. It ensures that no single user can compromise the system's integrity" at bounding box center [213, 201] width 0 height 9
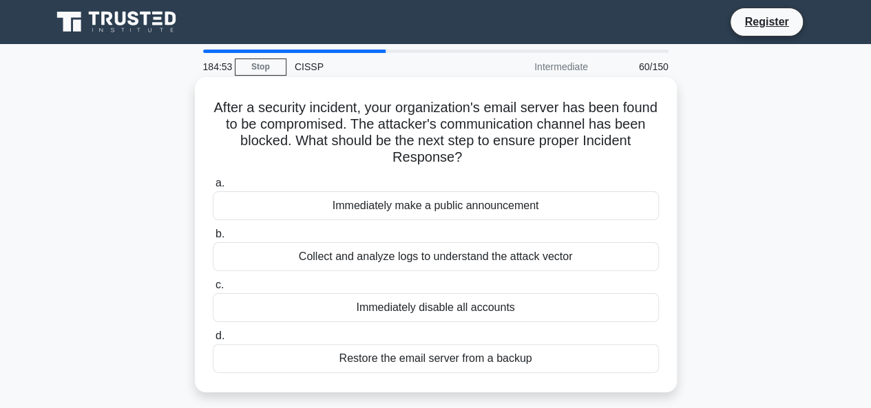
click at [475, 354] on div "Restore the email server from a backup" at bounding box center [436, 358] width 446 height 29
click at [213, 341] on input "d. Restore the email server from a backup" at bounding box center [213, 336] width 0 height 9
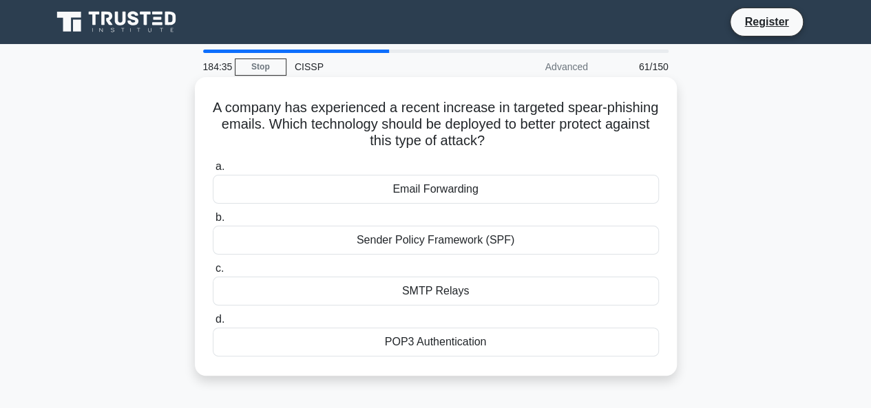
click at [459, 244] on div "Sender Policy Framework (SPF)" at bounding box center [436, 240] width 446 height 29
click at [213, 222] on input "b. Sender Policy Framework (SPF)" at bounding box center [213, 217] width 0 height 9
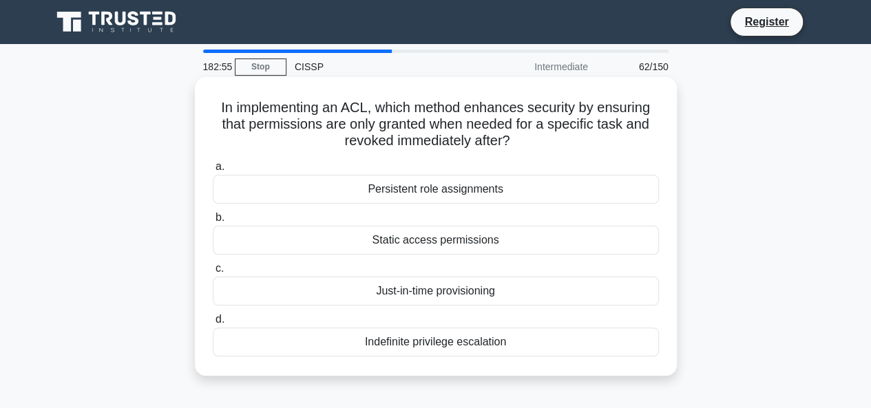
click at [440, 297] on div "Just-in-time provisioning" at bounding box center [436, 291] width 446 height 29
click at [213, 273] on input "c. Just-in-time provisioning" at bounding box center [213, 268] width 0 height 9
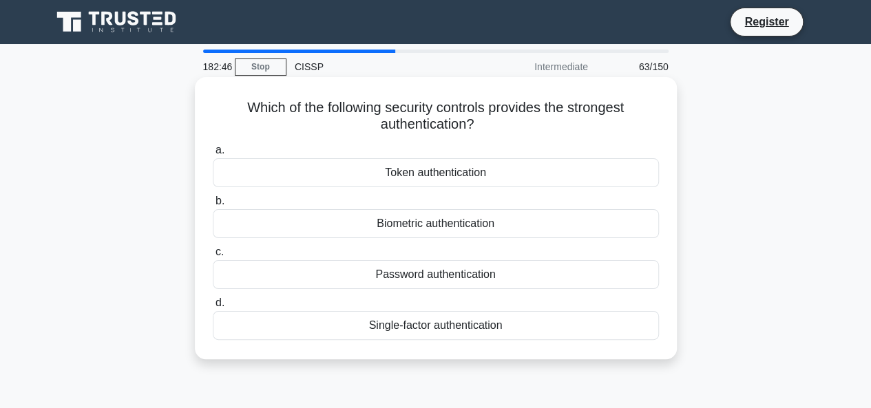
click at [426, 173] on div "Token authentication" at bounding box center [436, 172] width 446 height 29
click at [213, 155] on input "a. Token authentication" at bounding box center [213, 150] width 0 height 9
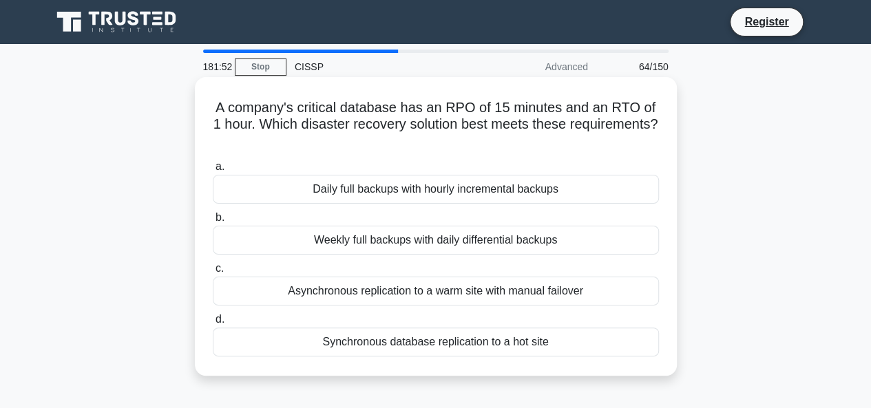
click at [401, 345] on div "Synchronous database replication to a hot site" at bounding box center [436, 342] width 446 height 29
click at [213, 324] on input "d. Synchronous database replication to a hot site" at bounding box center [213, 319] width 0 height 9
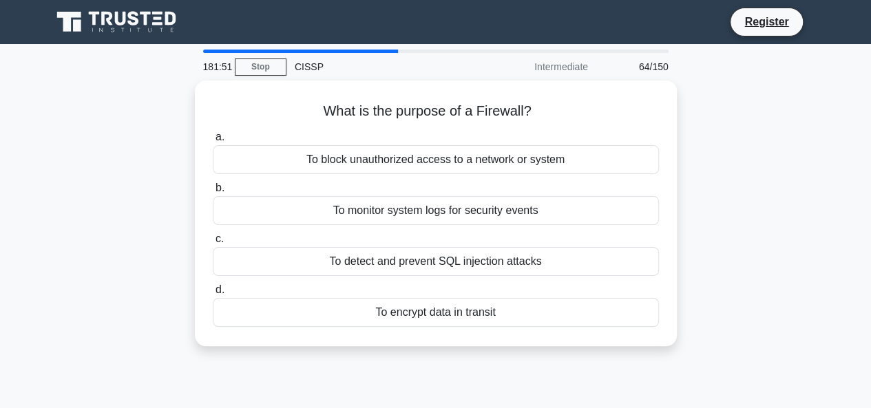
click at [401, 345] on div "What is the purpose of a Firewall? .spinner_0XTQ{transform-origin:center;animat…" at bounding box center [435, 222] width 785 height 282
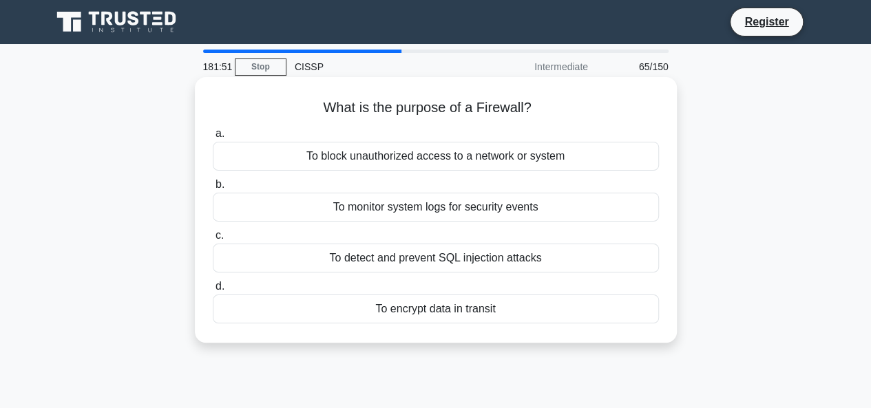
click at [401, 345] on div "What is the purpose of a Firewall? .spinner_0XTQ{transform-origin:center;animat…" at bounding box center [435, 222] width 785 height 282
click at [401, 343] on div "What is the purpose of a Firewall? .spinner_0XTQ{transform-origin:center;animat…" at bounding box center [436, 210] width 482 height 266
click at [401, 345] on div "What is the purpose of a Firewall? .spinner_0XTQ{transform-origin:center;animat…" at bounding box center [435, 222] width 785 height 282
click at [501, 328] on div "What is the purpose of a Firewall? .spinner_0XTQ{transform-origin:center;animat…" at bounding box center [435, 210] width 471 height 255
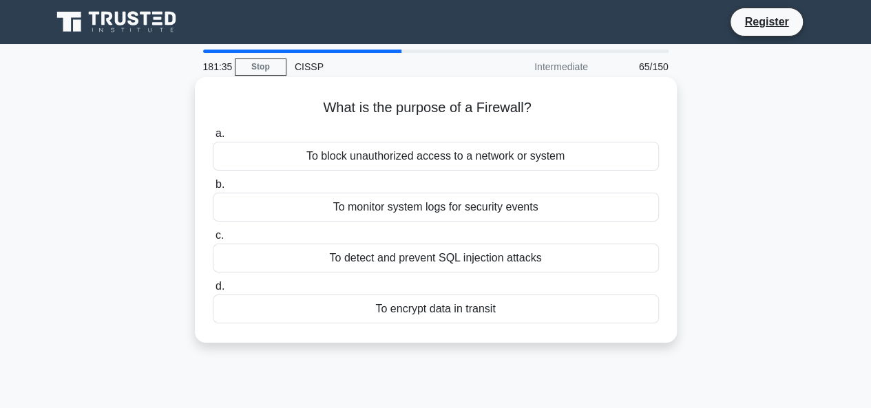
click at [481, 154] on div "To block unauthorized access to a network or system" at bounding box center [436, 156] width 446 height 29
click at [213, 138] on input "a. To block unauthorized access to a network or system" at bounding box center [213, 133] width 0 height 9
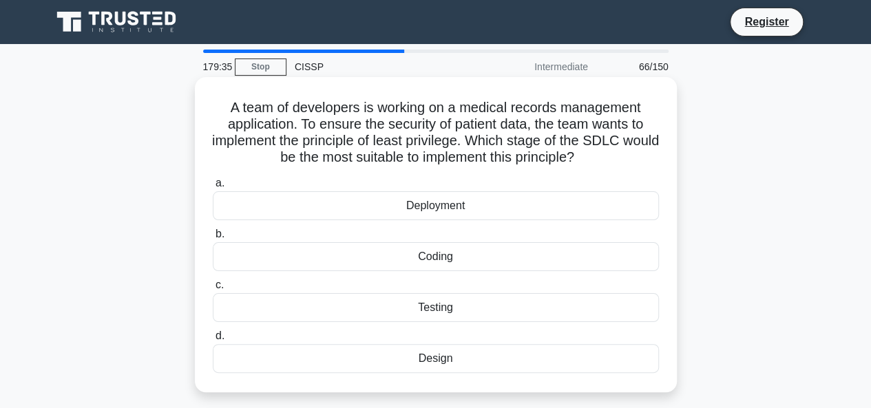
click at [441, 211] on div "Deployment" at bounding box center [436, 205] width 446 height 29
click at [213, 188] on input "a. Deployment" at bounding box center [213, 183] width 0 height 9
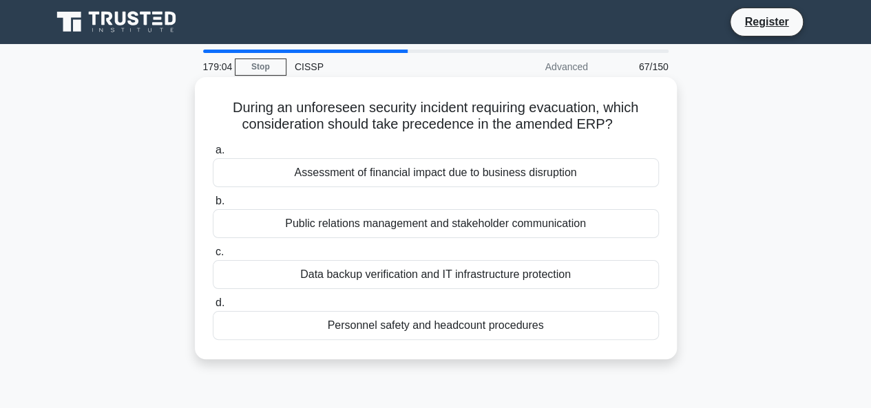
click at [436, 324] on div "Personnel safety and headcount procedures" at bounding box center [436, 325] width 446 height 29
click at [213, 308] on input "d. Personnel safety and headcount procedures" at bounding box center [213, 303] width 0 height 9
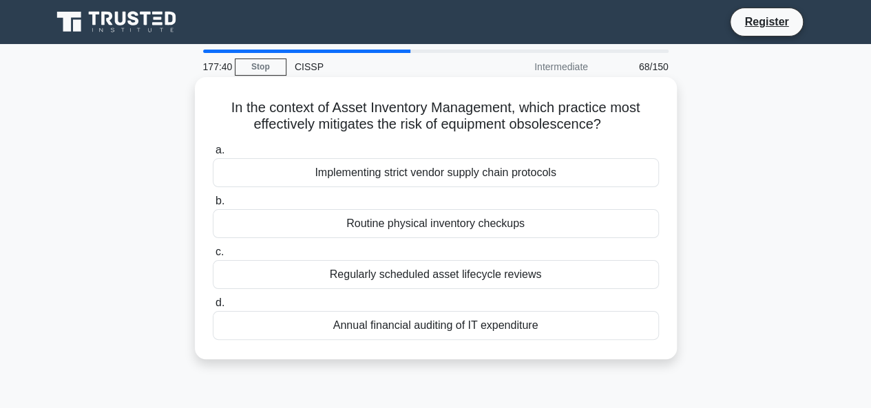
click at [417, 279] on div "Regularly scheduled asset lifecycle reviews" at bounding box center [436, 274] width 446 height 29
click at [213, 257] on input "c. Regularly scheduled asset lifecycle reviews" at bounding box center [213, 252] width 0 height 9
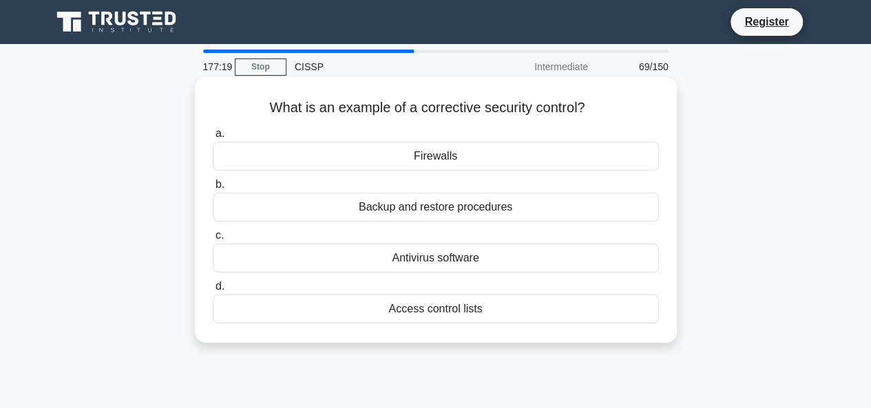
click at [421, 264] on div "Antivirus software" at bounding box center [436, 258] width 446 height 29
click at [213, 240] on input "c. Antivirus software" at bounding box center [213, 235] width 0 height 9
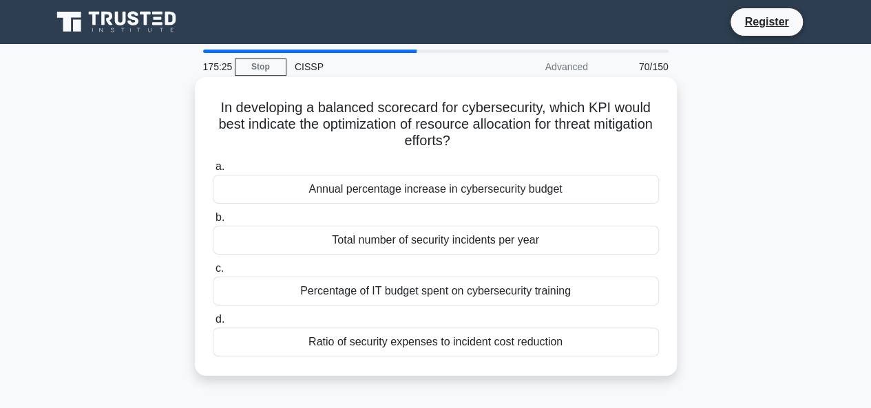
click at [420, 338] on div "Ratio of security expenses to incident cost reduction" at bounding box center [436, 342] width 446 height 29
click at [213, 324] on input "d. Ratio of security expenses to incident cost reduction" at bounding box center [213, 319] width 0 height 9
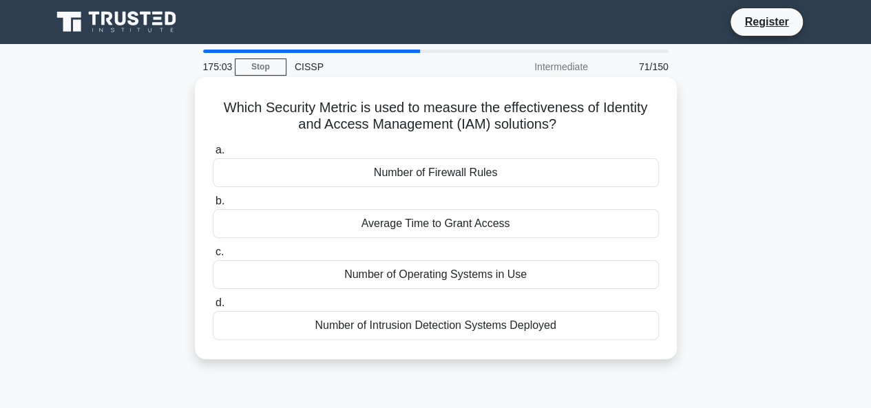
click at [408, 228] on div "Average Time to Grant Access" at bounding box center [436, 223] width 446 height 29
click at [213, 206] on input "b. Average Time to Grant Access" at bounding box center [213, 201] width 0 height 9
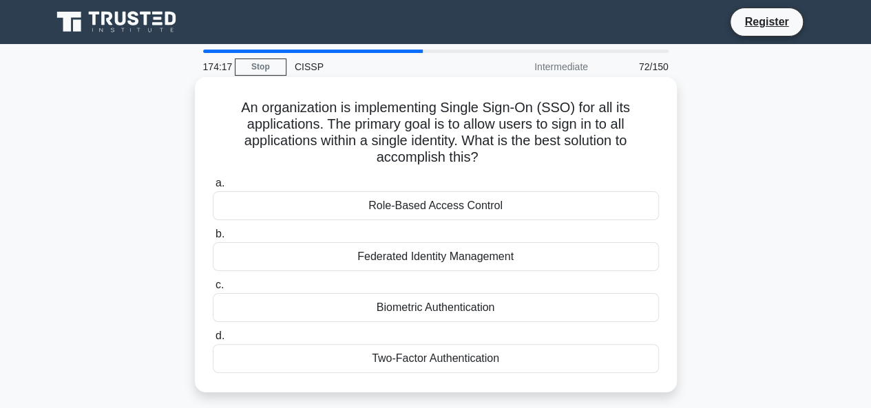
click at [428, 355] on div "Two-Factor Authentication" at bounding box center [436, 358] width 446 height 29
click at [213, 341] on input "d. Two-Factor Authentication" at bounding box center [213, 336] width 0 height 9
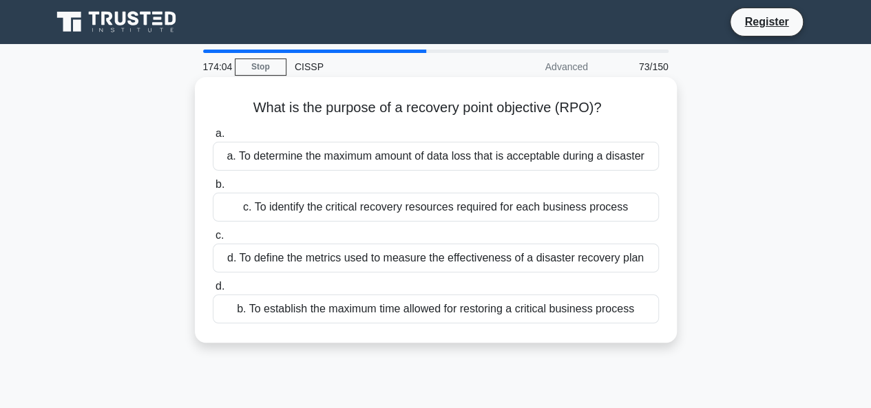
click at [402, 158] on div "a. To determine the maximum amount of data loss that is acceptable during a dis…" at bounding box center [436, 156] width 446 height 29
click at [213, 138] on input "a. a. To determine the maximum amount of data loss that is acceptable during a …" at bounding box center [213, 133] width 0 height 9
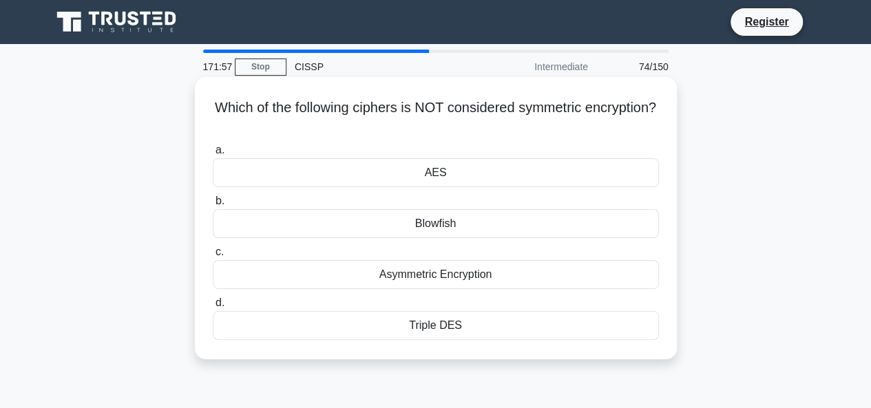
click at [449, 176] on div "AES" at bounding box center [436, 172] width 446 height 29
click at [213, 155] on input "a. AES" at bounding box center [213, 150] width 0 height 9
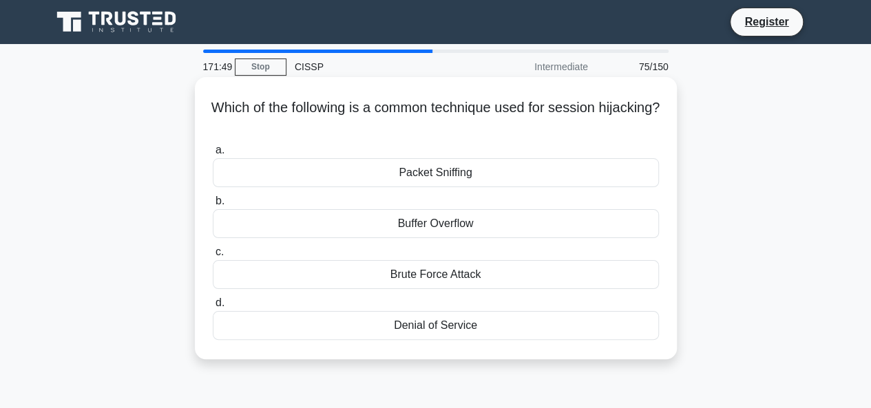
click at [438, 174] on div "Packet Sniffing" at bounding box center [436, 172] width 446 height 29
click at [213, 155] on input "a. Packet Sniffing" at bounding box center [213, 150] width 0 height 9
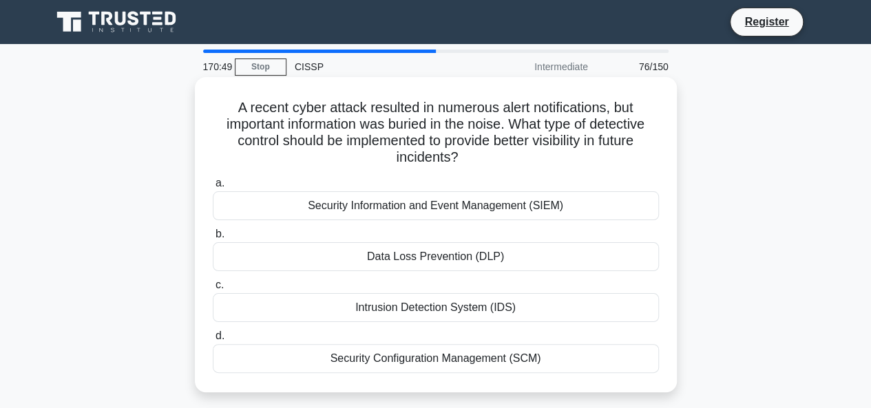
click at [459, 307] on div "Intrusion Detection System (IDS)" at bounding box center [436, 307] width 446 height 29
click at [213, 290] on input "c. Intrusion Detection System (IDS)" at bounding box center [213, 285] width 0 height 9
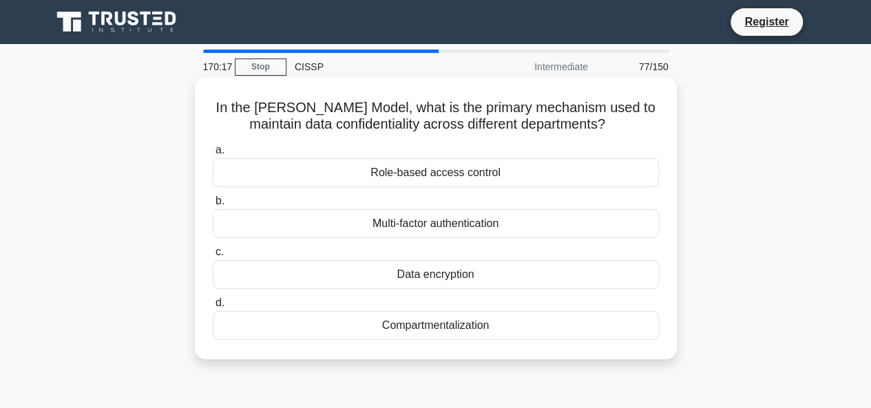
click at [446, 328] on div "Compartmentalization" at bounding box center [436, 325] width 446 height 29
click at [213, 308] on input "d. Compartmentalization" at bounding box center [213, 303] width 0 height 9
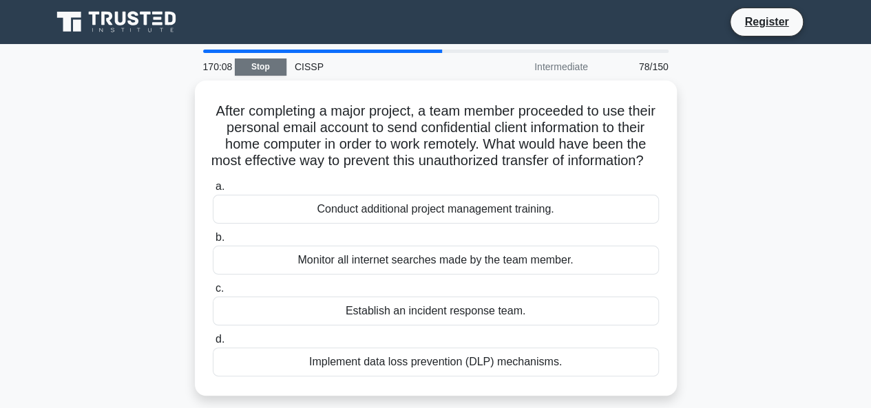
click at [262, 71] on link "Stop" at bounding box center [261, 67] width 52 height 17
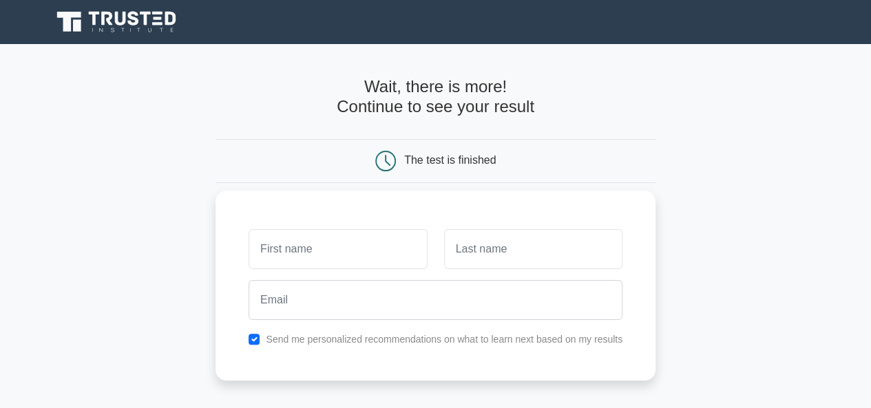
click at [303, 261] on input "text" at bounding box center [338, 249] width 178 height 40
type input "Akash"
click at [510, 259] on input "text" at bounding box center [533, 249] width 178 height 40
type input "S"
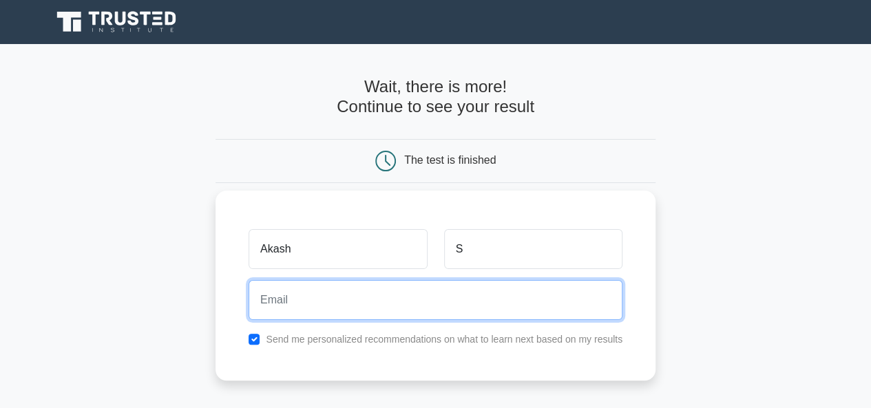
click at [399, 287] on input "email" at bounding box center [436, 300] width 374 height 40
type input "[EMAIL_ADDRESS][DOMAIN_NAME]"
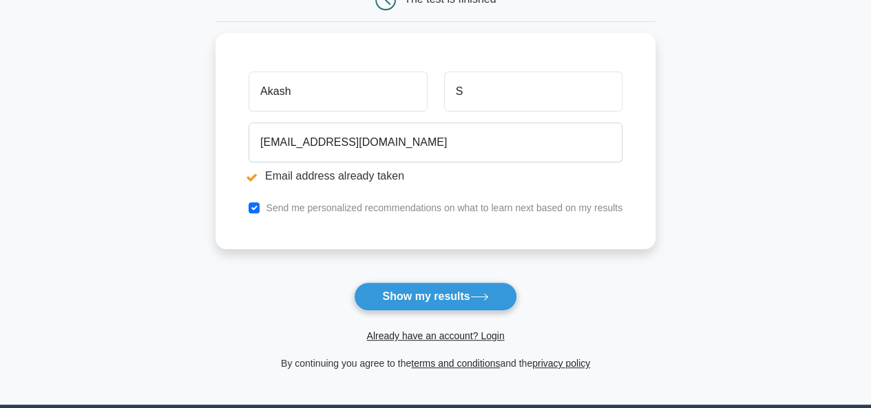
scroll to position [215, 0]
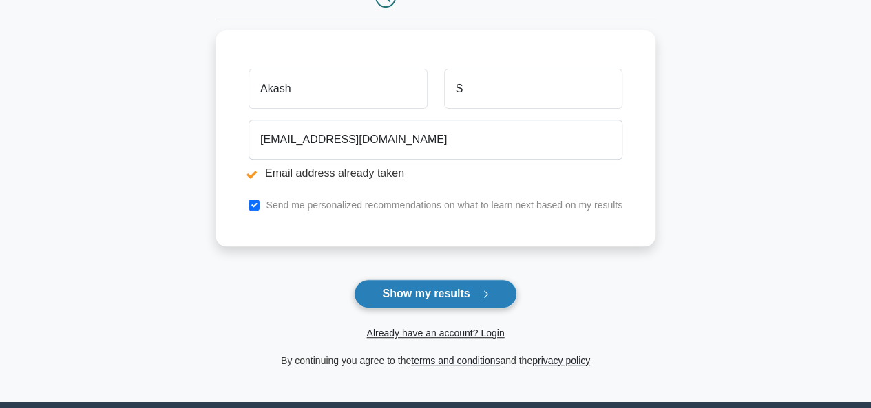
click at [429, 281] on button "Show my results" at bounding box center [435, 294] width 163 height 29
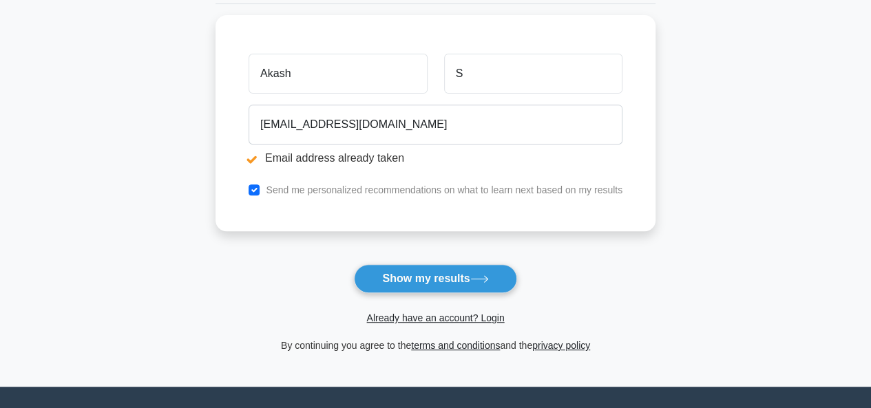
scroll to position [233, 0]
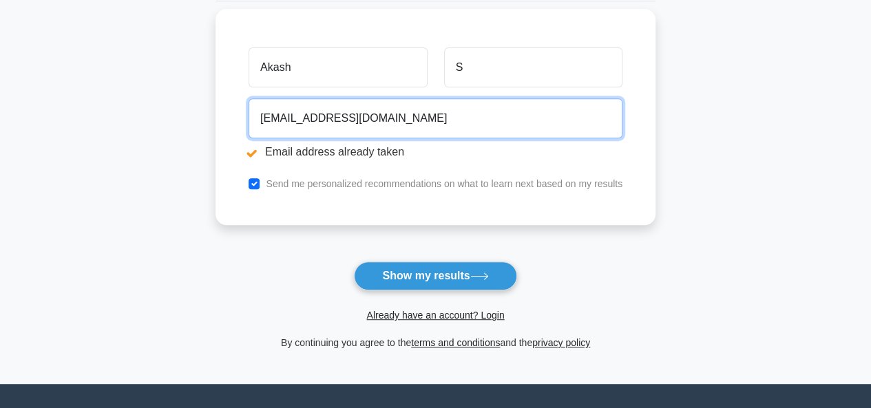
click at [494, 103] on input "[EMAIL_ADDRESS][DOMAIN_NAME]" at bounding box center [436, 118] width 374 height 40
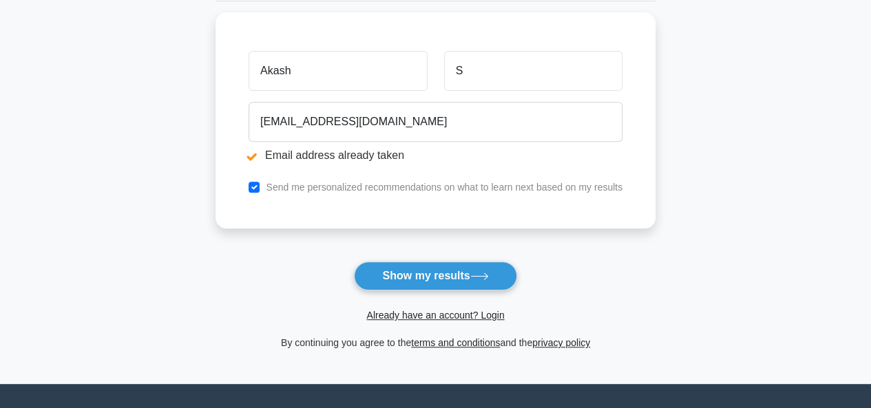
click at [423, 320] on span "Already have an account? Login" at bounding box center [435, 315] width 429 height 17
click at [417, 315] on link "Already have an account? Login" at bounding box center [435, 315] width 138 height 11
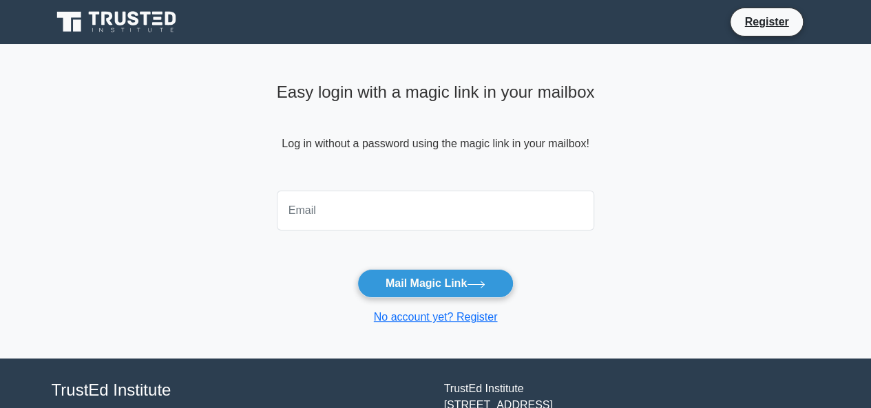
click at [329, 216] on input "email" at bounding box center [436, 211] width 318 height 40
type input "[EMAIL_ADDRESS][DOMAIN_NAME]"
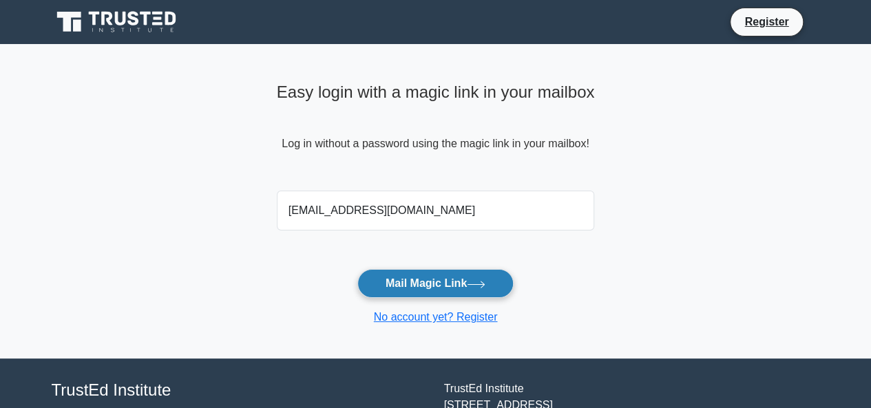
click at [410, 275] on button "Mail Magic Link" at bounding box center [435, 283] width 156 height 29
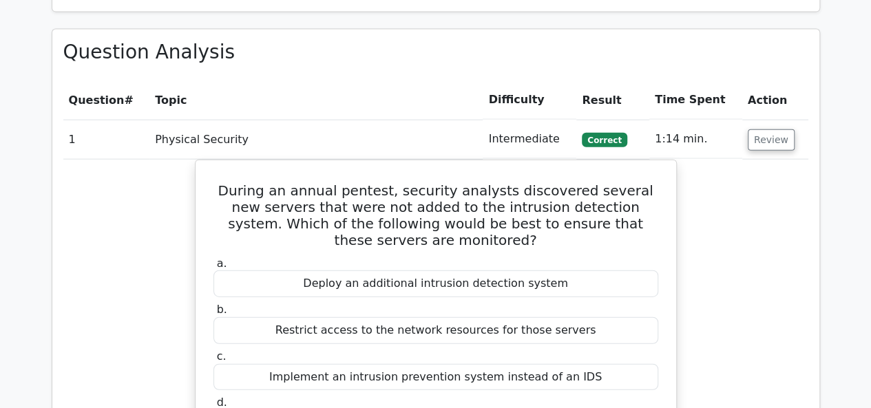
scroll to position [1502, 0]
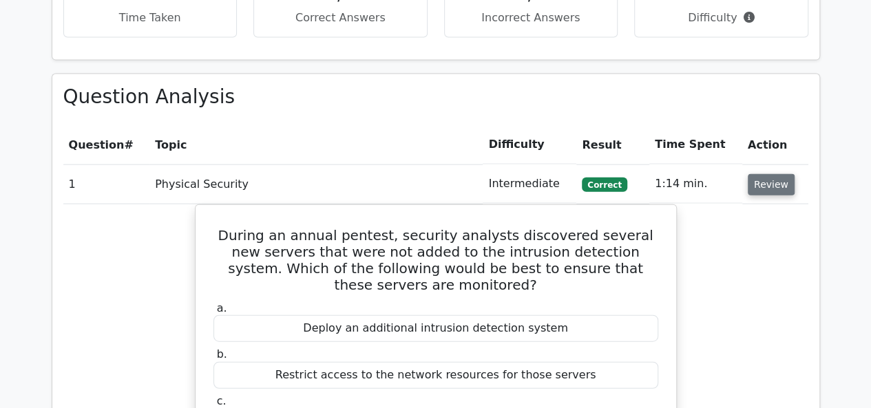
click at [769, 174] on button "Review" at bounding box center [771, 184] width 47 height 21
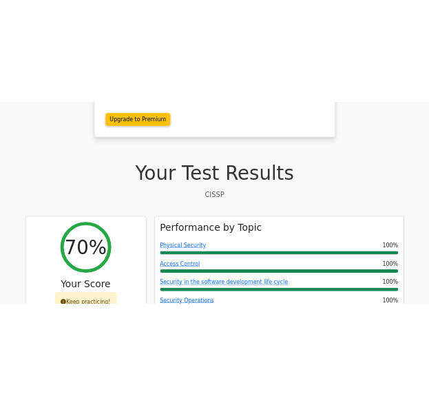
scroll to position [120, 0]
